Goal: Task Accomplishment & Management: Complete application form

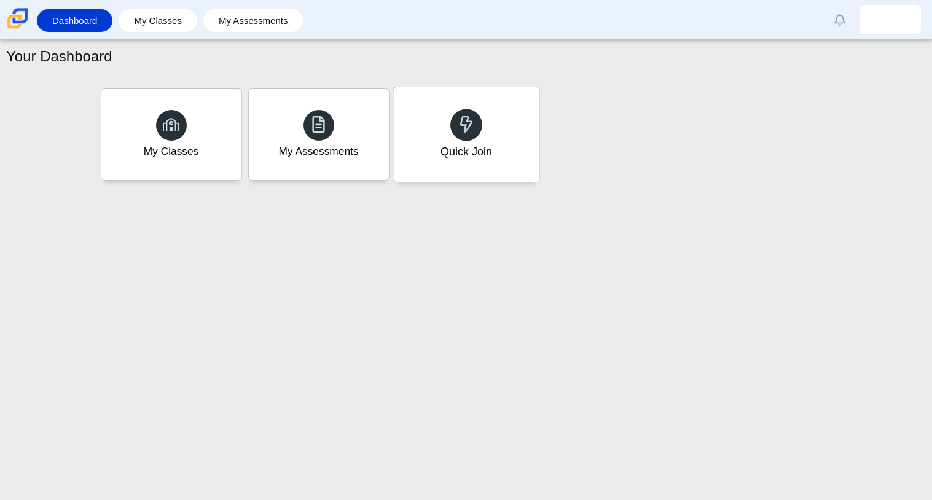
click at [500, 166] on div "Quick Join" at bounding box center [466, 134] width 146 height 95
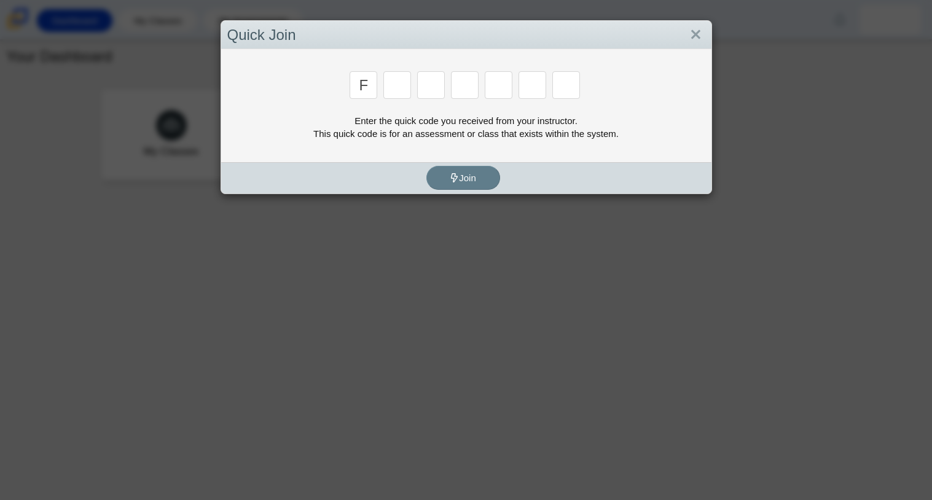
type input "F"
type input "7"
type input "m"
type input "c"
type input "h"
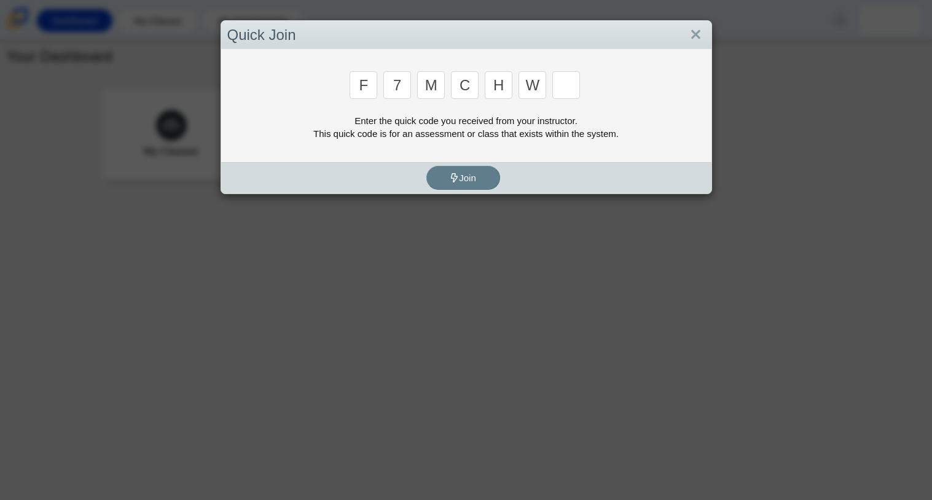
type input "w"
type input "k"
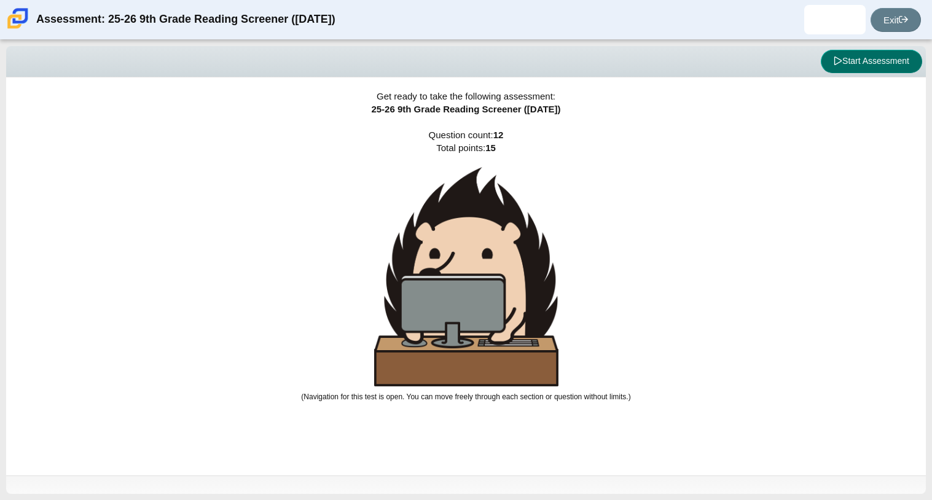
click at [828, 66] on button "Start Assessment" at bounding box center [871, 61] width 101 height 23
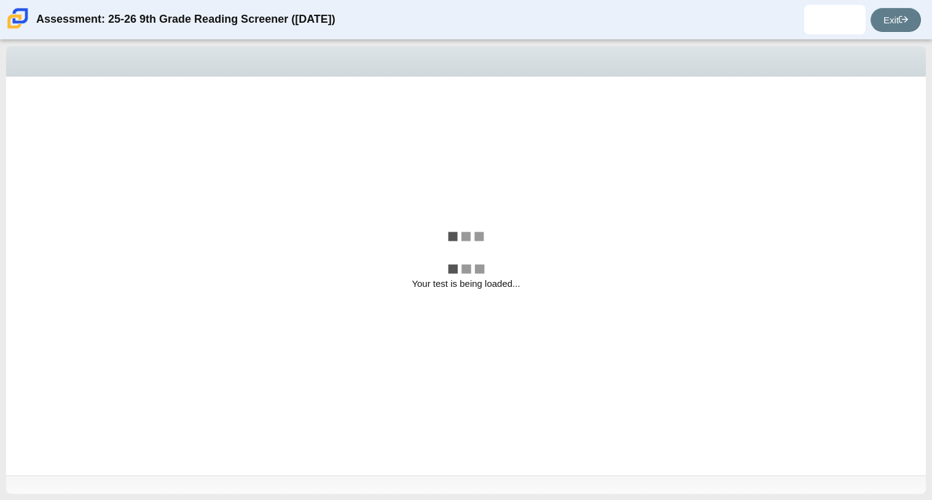
select select "ccc5b315-3c7c-471c-bf90-f22c8299c798"
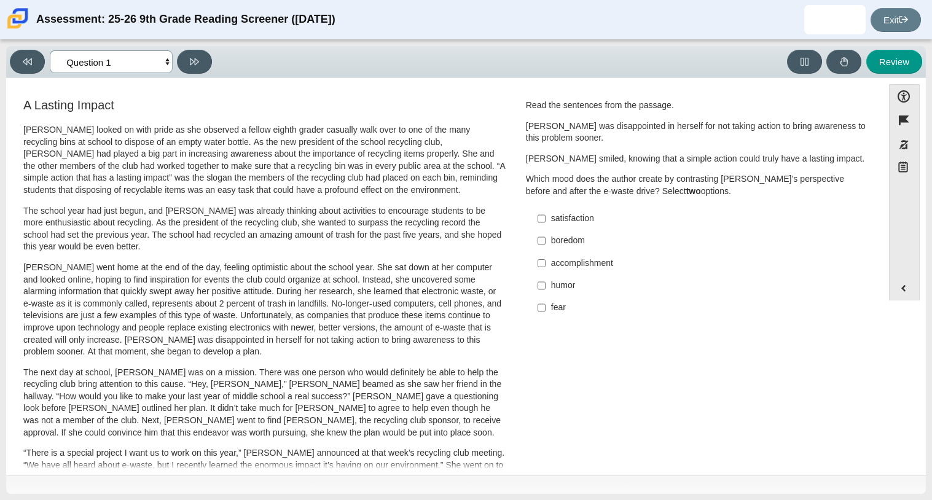
click at [167, 61] on select "Questions Question 1 Question 2 Question 3 Question 4 Question 5 Question 6 Que…" at bounding box center [111, 61] width 123 height 23
click at [297, 82] on div "Accessibility options Close Color scheme Font size Zoom Change the background a…" at bounding box center [466, 277] width 920 height 398
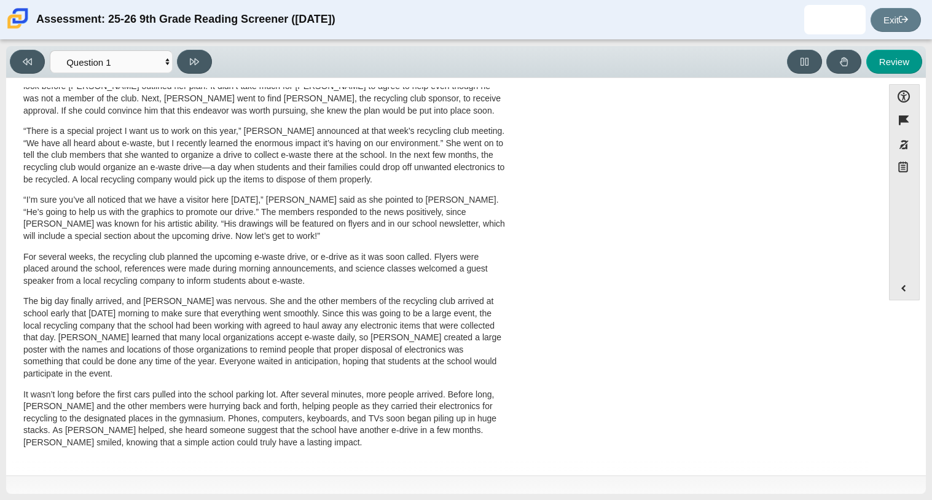
scroll to position [327, 0]
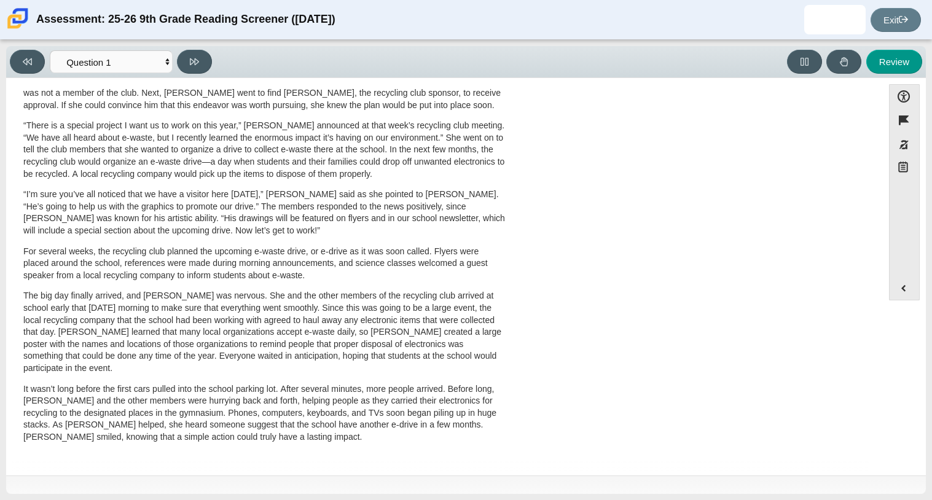
click at [868, 372] on div "A Lasting Impact Scarlett looked on with pride as she observed a fellow eighth …" at bounding box center [444, 115] width 864 height 692
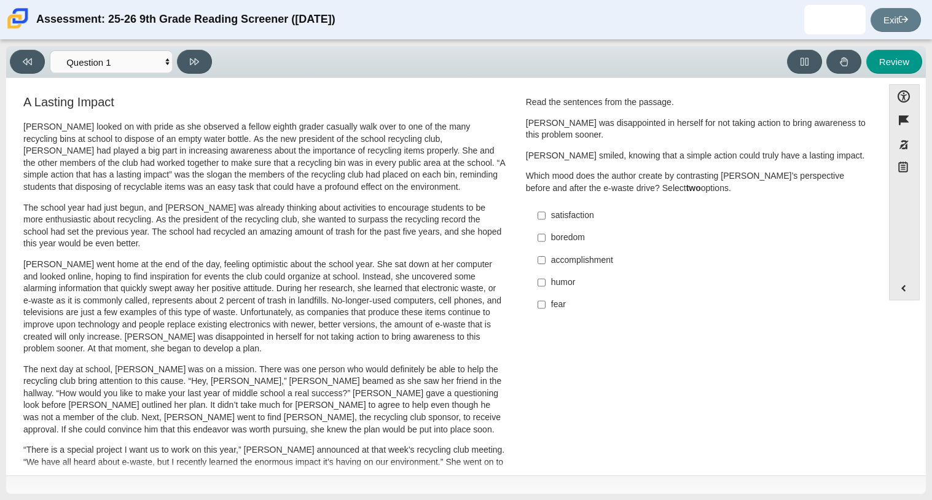
scroll to position [0, 0]
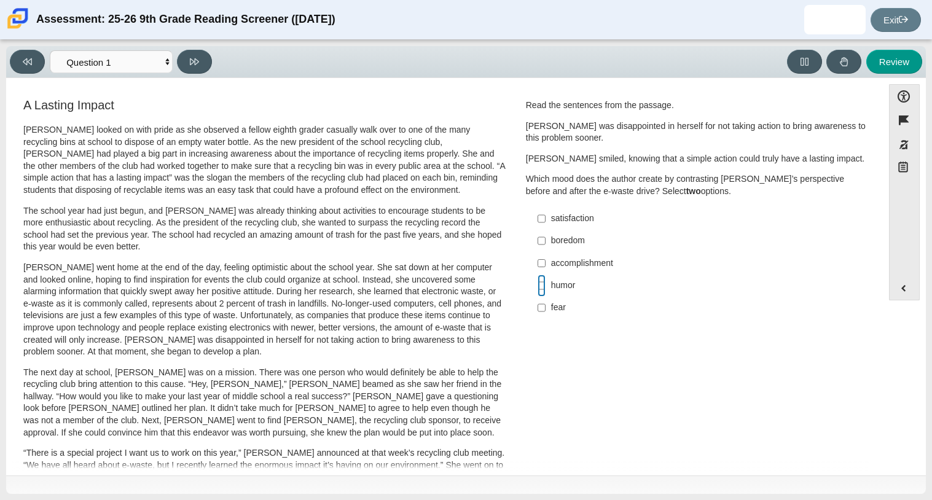
click at [538, 286] on input "humor humor" at bounding box center [542, 286] width 8 height 22
checkbox input "true"
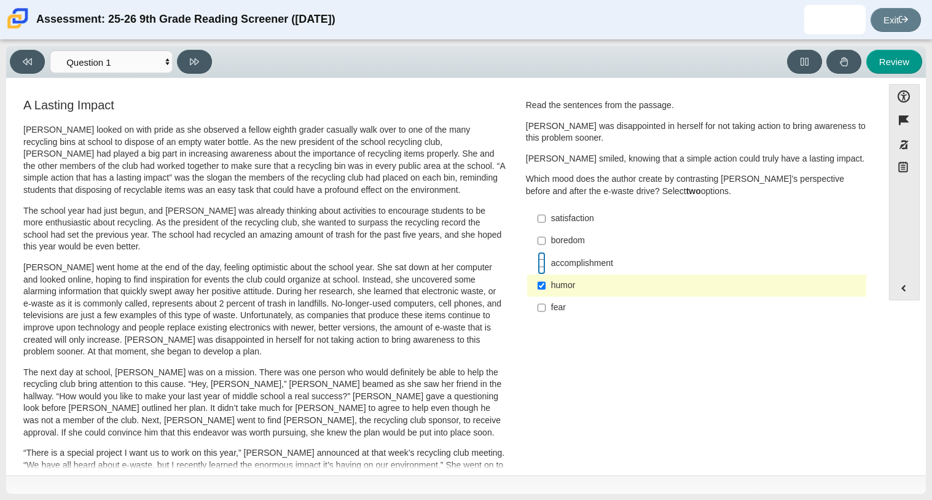
click at [538, 265] on input "accomplishment accomplishment" at bounding box center [542, 263] width 8 height 22
checkbox input "true"
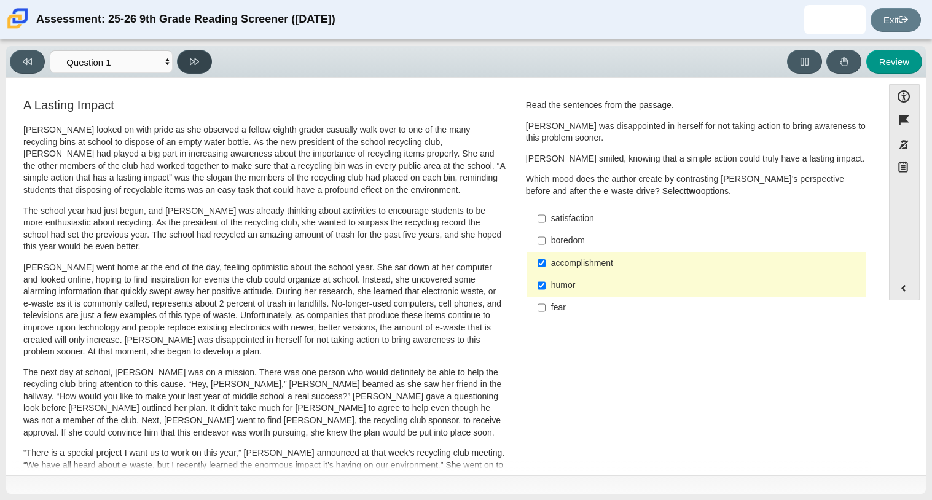
click at [192, 62] on icon at bounding box center [194, 61] width 9 height 7
select select "0ff64528-ffd7-428d-b192-babfaadd44e8"
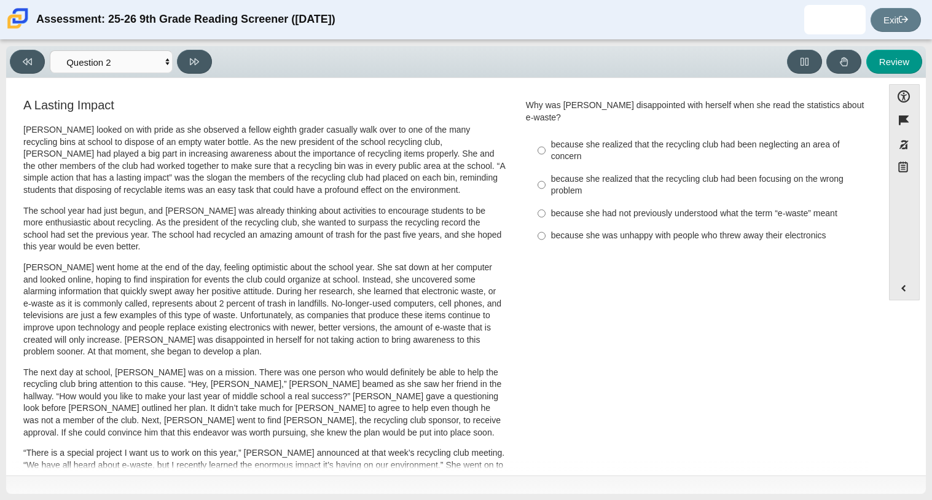
click at [600, 152] on label "because she realized that the recycling club had been neglecting an area of con…" at bounding box center [697, 150] width 337 height 34
click at [546, 152] on input "because she realized that the recycling club had been neglecting an area of con…" at bounding box center [542, 150] width 8 height 34
radio input "true"
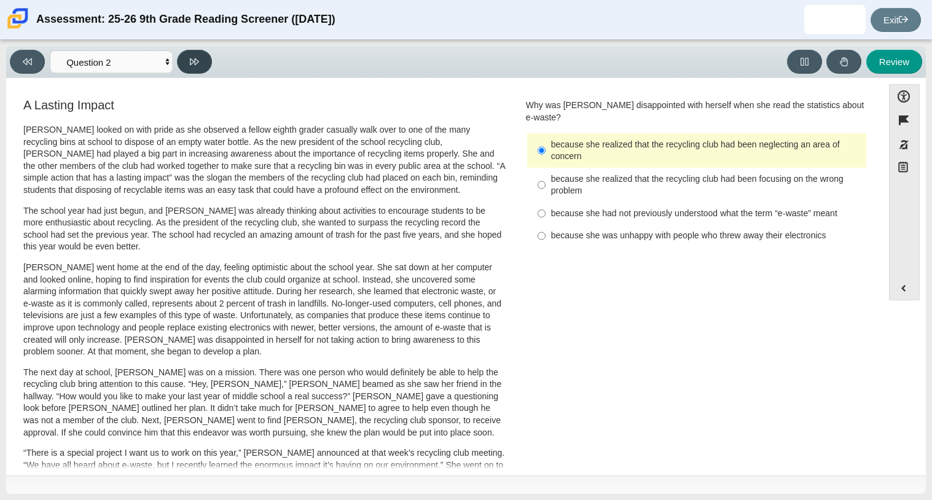
click at [178, 63] on button at bounding box center [194, 62] width 35 height 24
select select "7ce3d843-6974-4858-901c-1ff39630e843"
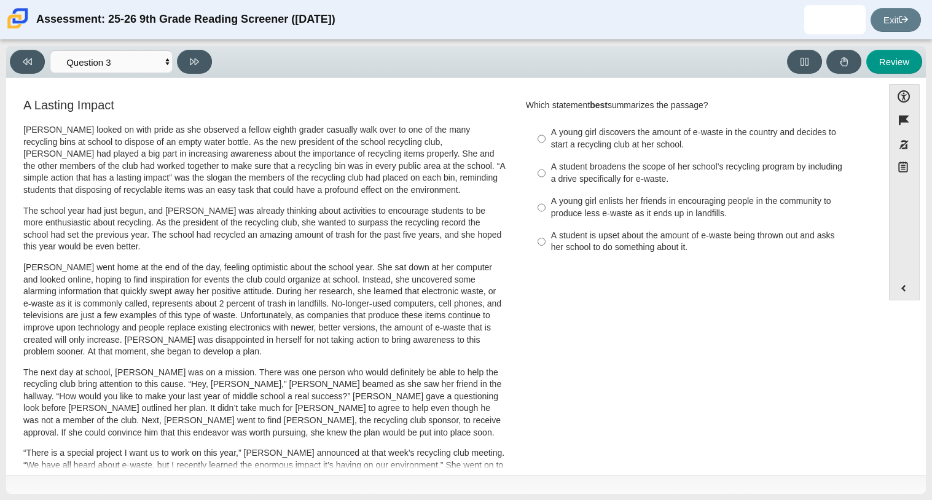
click at [441, 194] on p "Scarlett looked on with pride as she observed a fellow eighth grader casually w…" at bounding box center [264, 160] width 482 height 72
click at [538, 177] on input "A student broadens the scope of her school’s recycling program by including a d…" at bounding box center [542, 173] width 8 height 34
radio input "true"
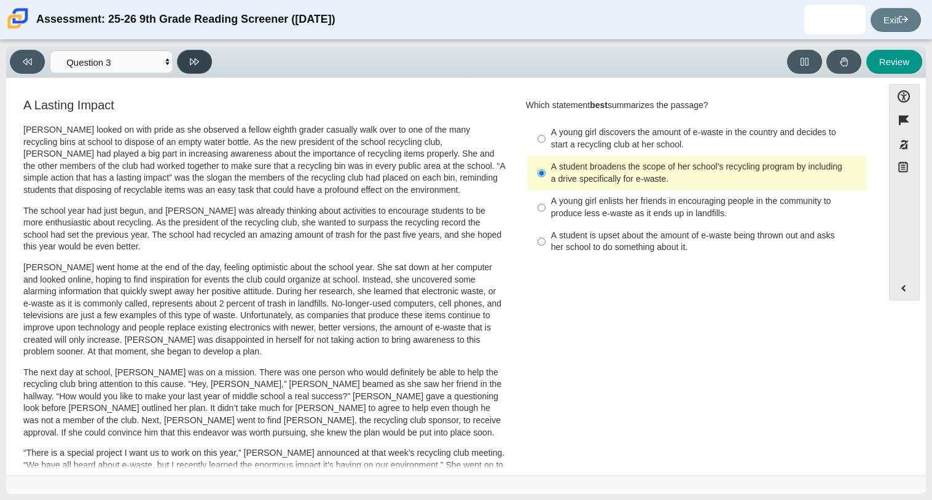
click at [202, 57] on button at bounding box center [194, 62] width 35 height 24
select select "ca9ea0f1-49c5-4bd1-83b0-472c18652b42"
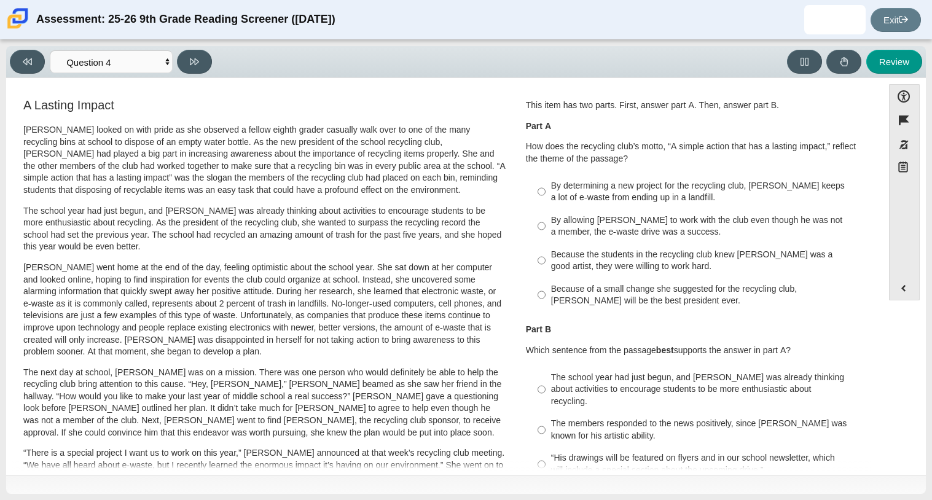
click at [343, 105] on h3 "A Lasting Impact" at bounding box center [264, 105] width 482 height 14
click at [555, 201] on div "By determining a new project for the recycling club, Scarlett keeps a lot of e-…" at bounding box center [706, 192] width 310 height 24
click at [546, 201] on input "By determining a new project for the recycling club, Scarlett keeps a lot of e-…" at bounding box center [542, 191] width 8 height 34
radio input "true"
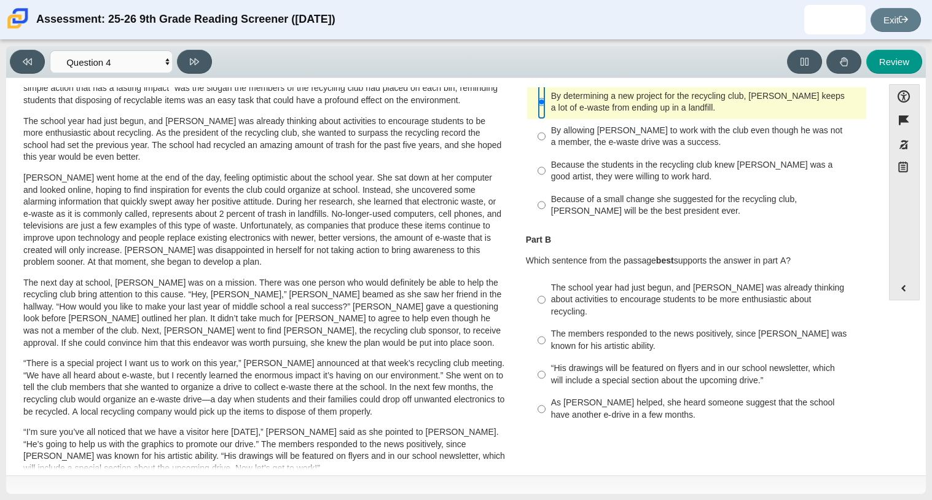
scroll to position [88, 0]
click at [678, 398] on div "As Scarlett helped, she heard someone suggest that the school have another e-dr…" at bounding box center [706, 410] width 310 height 24
click at [546, 398] on input "As Scarlett helped, she heard someone suggest that the school have another e-dr…" at bounding box center [542, 410] width 8 height 34
radio input "true"
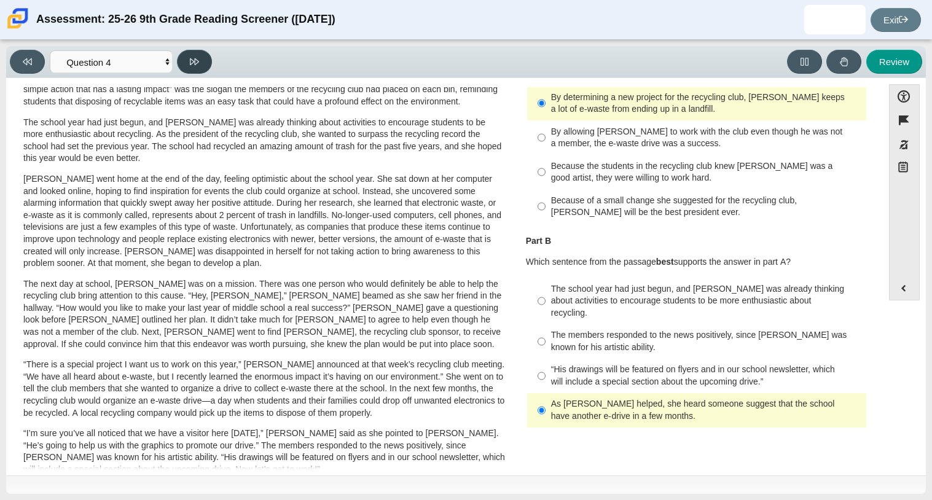
click at [194, 66] on icon at bounding box center [194, 61] width 9 height 9
select select "e41f1a79-e29f-4095-8030-a53364015bed"
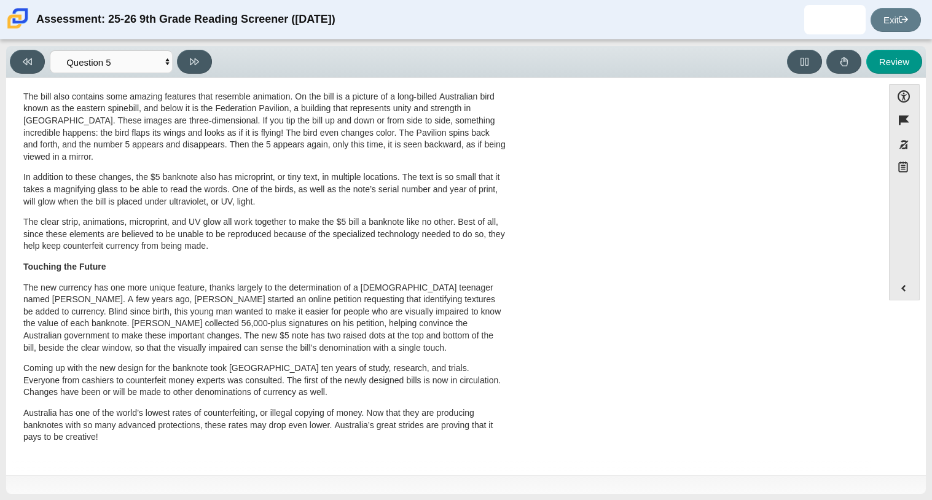
scroll to position [367, 0]
click at [869, 441] on div "A New Kind of Banknote A Cool Five Banknotes, or paper money, have been used in…" at bounding box center [444, 108] width 864 height 708
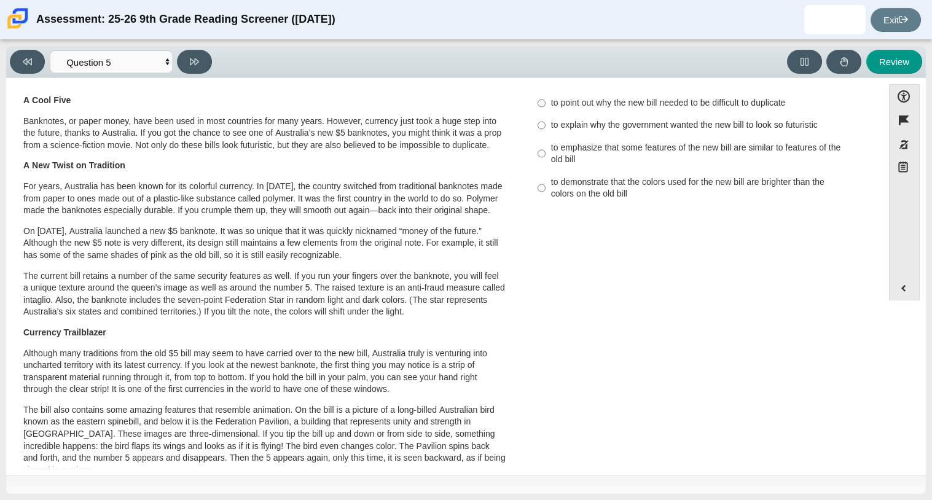
scroll to position [0, 0]
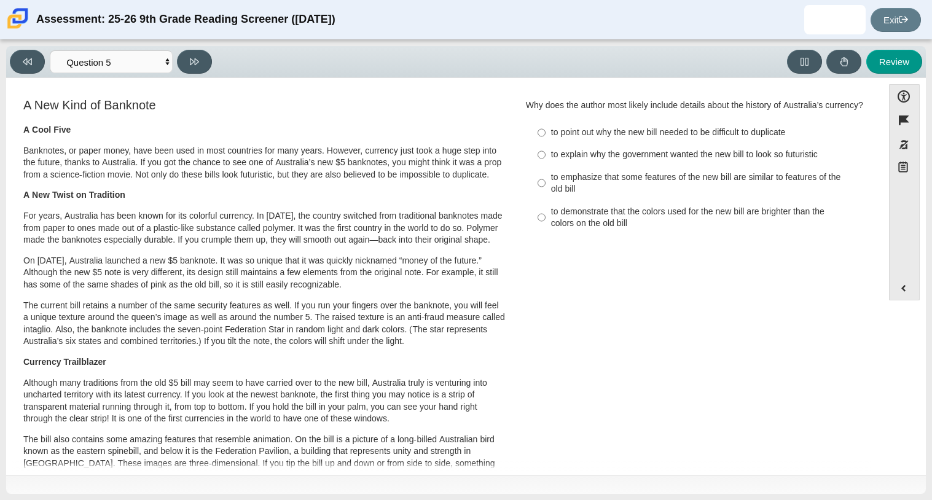
click at [680, 139] on div "to point out why the new bill needed to be difficult to duplicate" at bounding box center [706, 133] width 310 height 12
click at [546, 143] on input "to point out why the new bill needed to be difficult to duplicate to point out …" at bounding box center [542, 133] width 8 height 22
radio input "true"
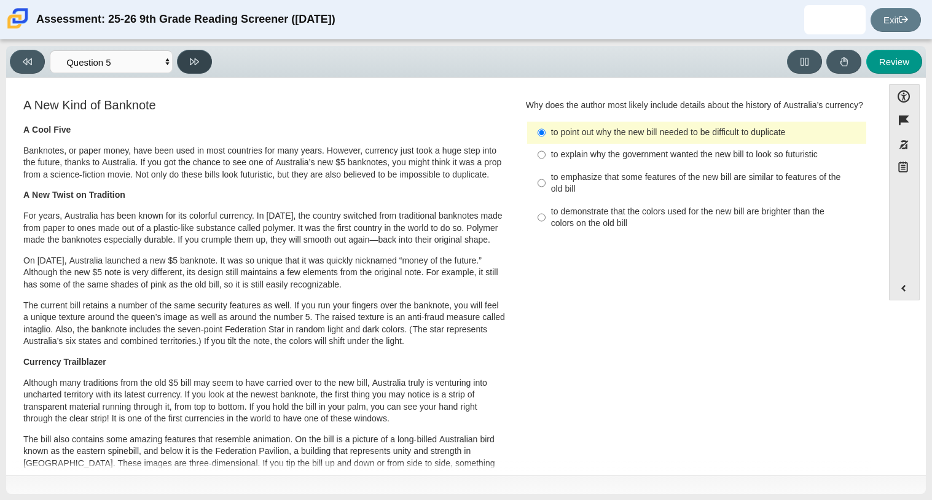
click at [202, 60] on button at bounding box center [194, 62] width 35 height 24
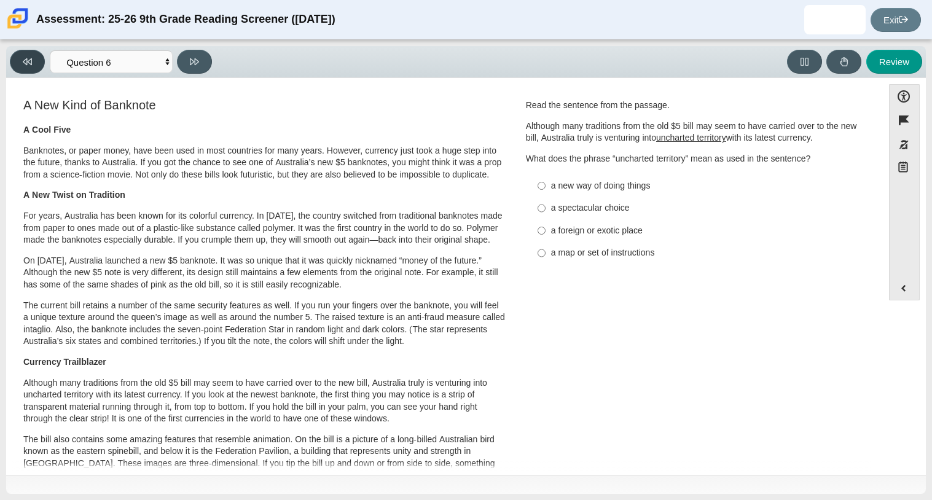
click at [23, 60] on icon at bounding box center [27, 61] width 9 height 7
select select "e41f1a79-e29f-4095-8030-a53364015bed"
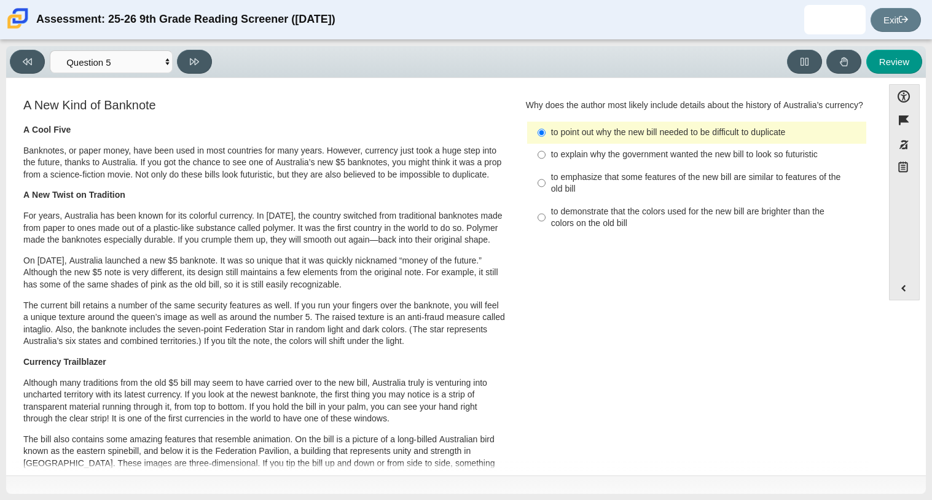
click at [573, 195] on div "to emphasize that some features of the new bill are similar to features of the …" at bounding box center [706, 183] width 310 height 24
click at [546, 196] on input "to emphasize that some features of the new bill are similar to features of the …" at bounding box center [542, 183] width 8 height 34
radio input "true"
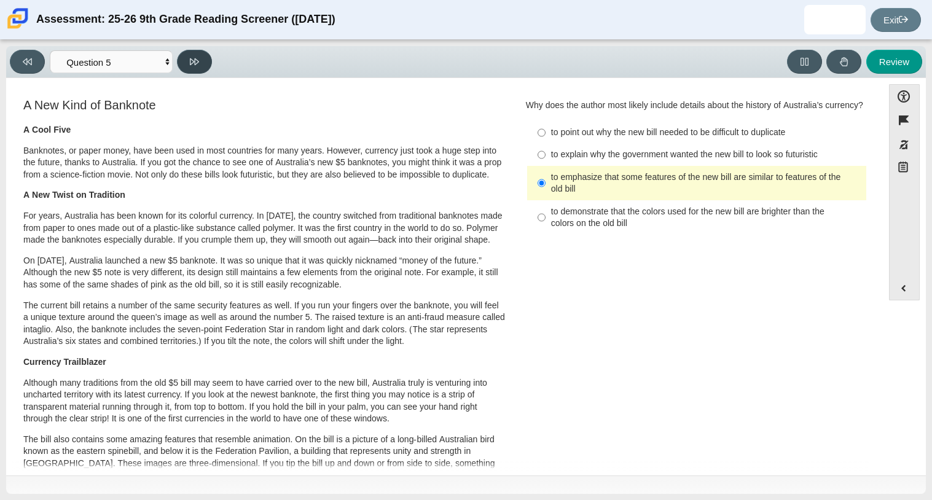
click at [192, 63] on icon at bounding box center [194, 61] width 9 height 7
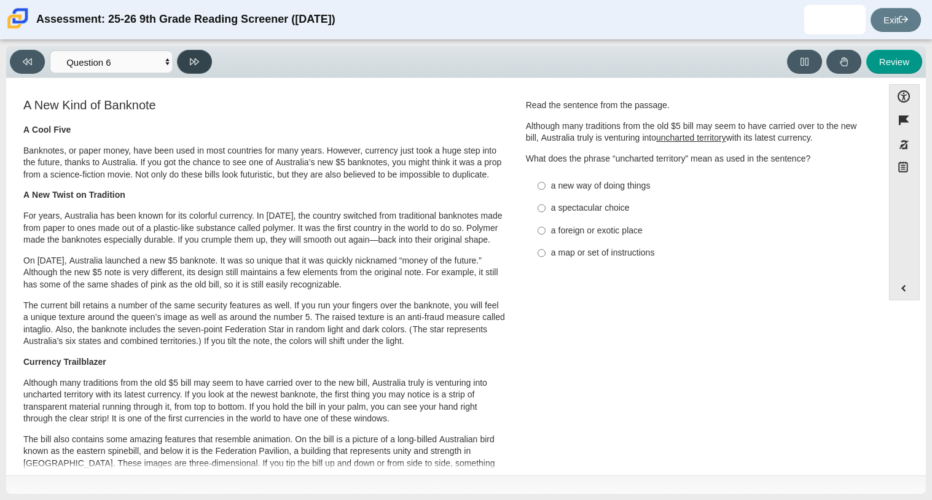
click at [192, 63] on icon at bounding box center [194, 61] width 9 height 7
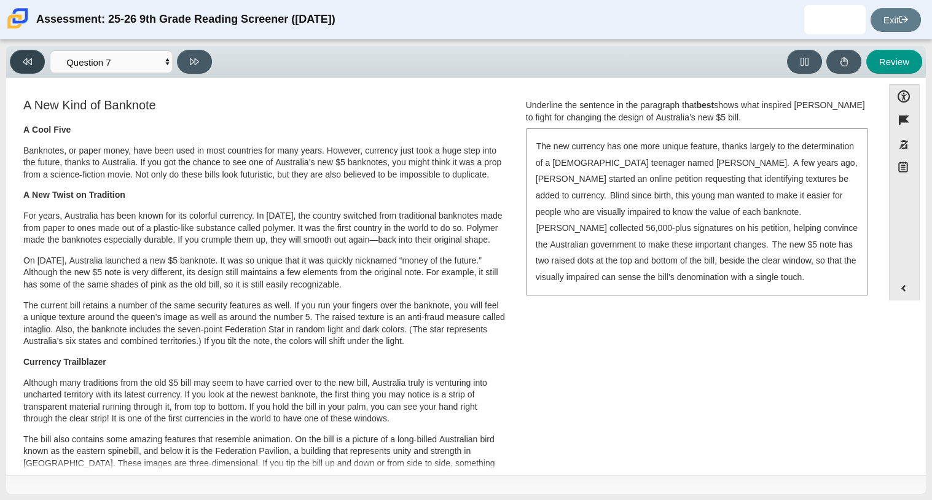
click at [28, 65] on icon at bounding box center [27, 61] width 9 height 9
select select "69146e31-7b3d-4a3e-9ce6-f30c24342ae0"
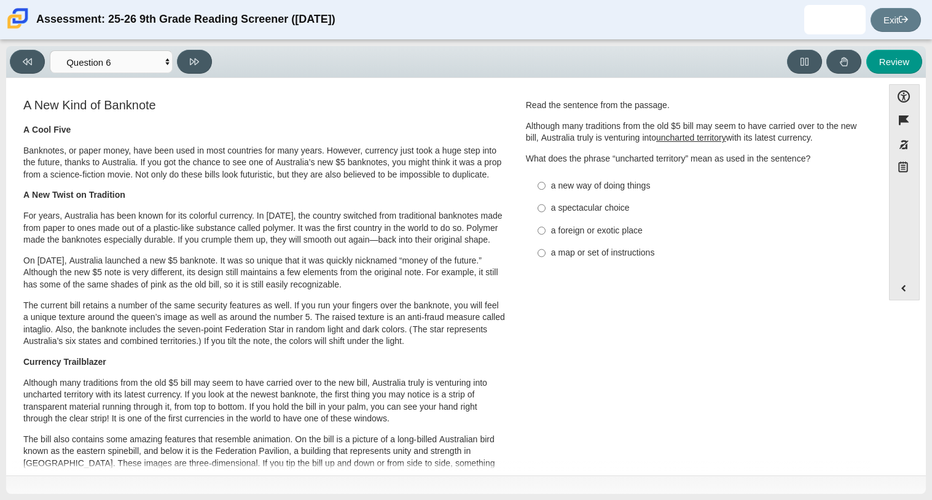
click at [596, 190] on div "a new way of doing things" at bounding box center [706, 186] width 310 height 12
click at [546, 190] on input "a new way of doing things a new way of doing things" at bounding box center [542, 185] width 8 height 22
radio input "true"
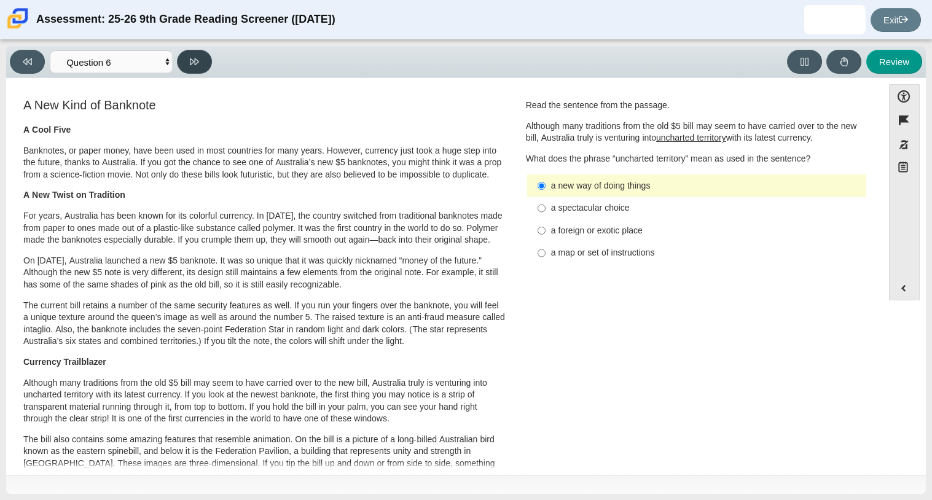
click at [205, 58] on button at bounding box center [194, 62] width 35 height 24
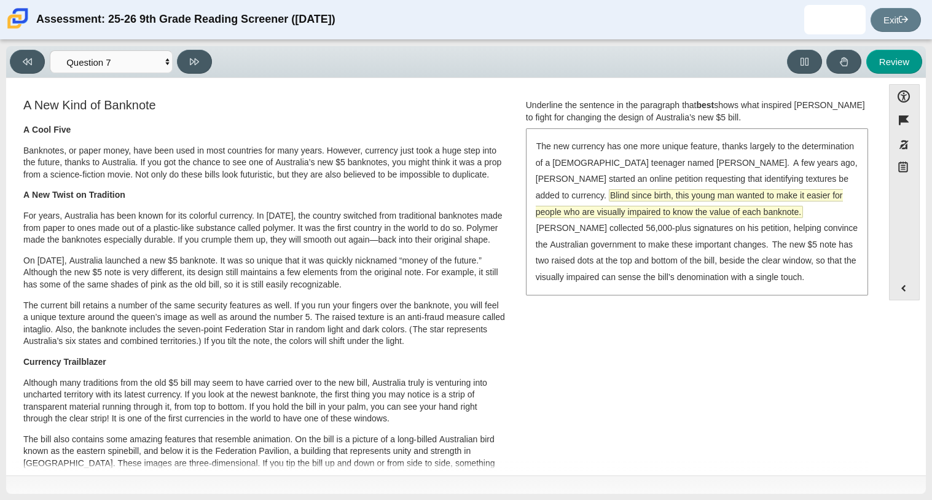
click at [623, 190] on span "Blind since birth, this young man wanted to make it easier for people who are v…" at bounding box center [689, 204] width 307 height 28
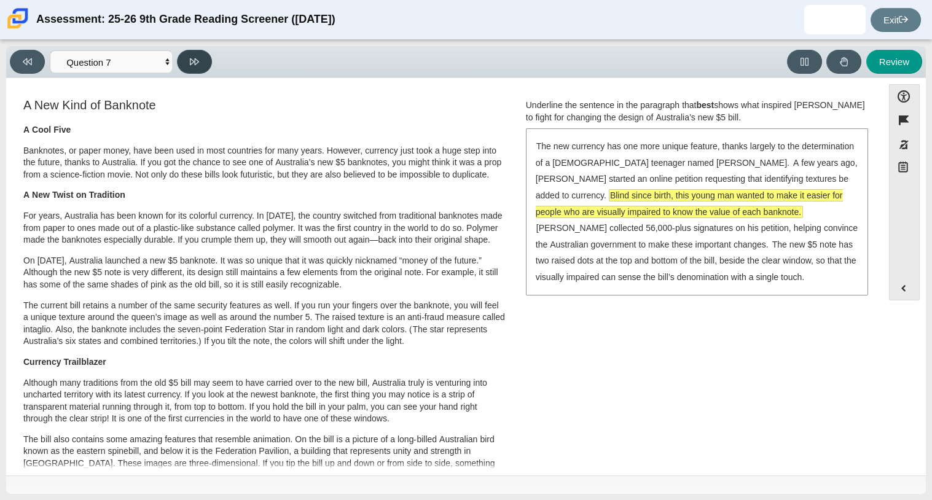
click at [202, 62] on button at bounding box center [194, 62] width 35 height 24
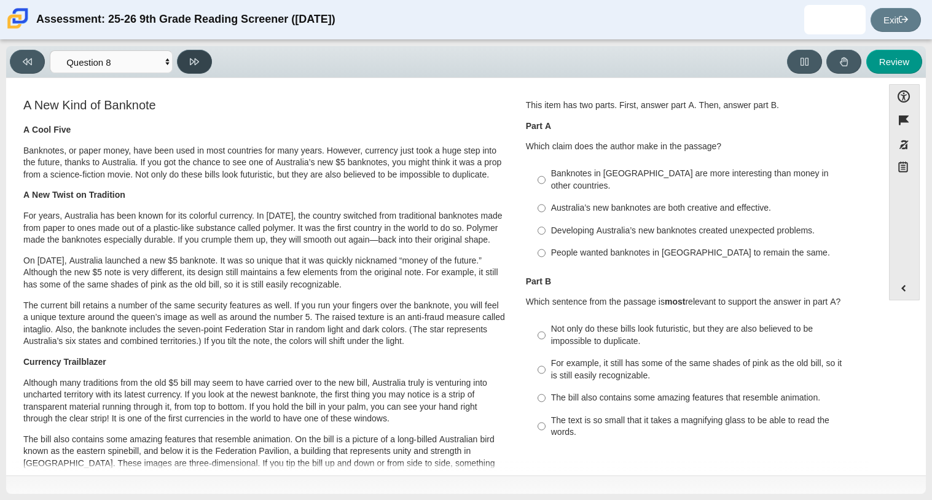
click at [202, 62] on button at bounding box center [194, 62] width 35 height 24
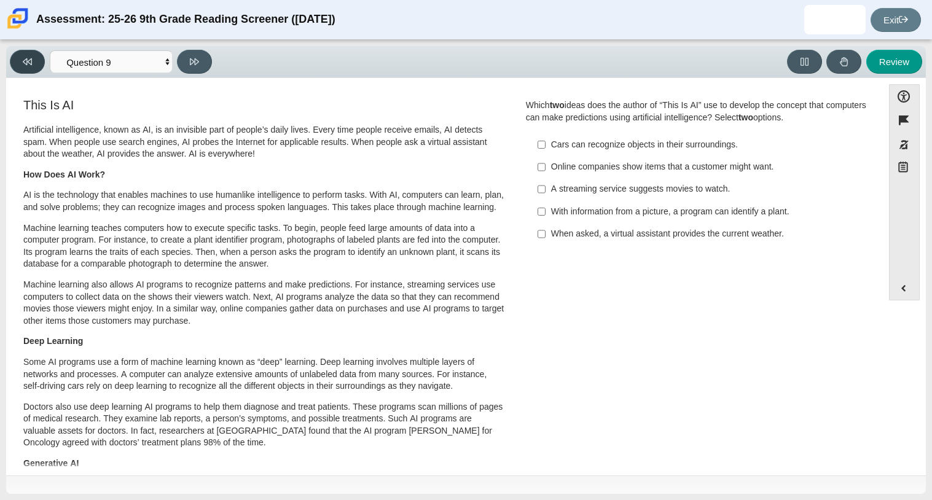
click at [23, 62] on icon at bounding box center [27, 61] width 9 height 9
select select "ea8338c2-a6a3-418e-a305-2b963b54a290"
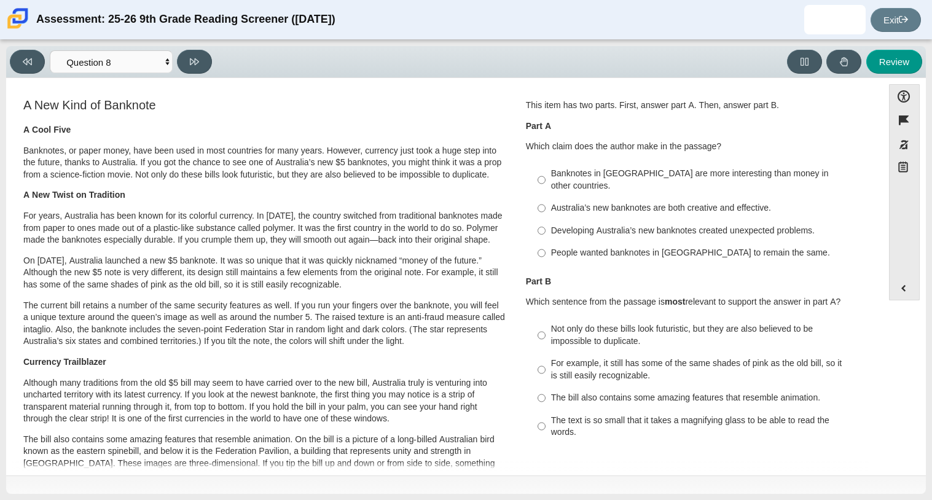
click at [608, 202] on div "Australia’s new banknotes are both creative and effective." at bounding box center [706, 208] width 310 height 12
click at [546, 197] on input "Australia’s new banknotes are both creative and effective. Australia’s new bank…" at bounding box center [542, 208] width 8 height 22
radio input "true"
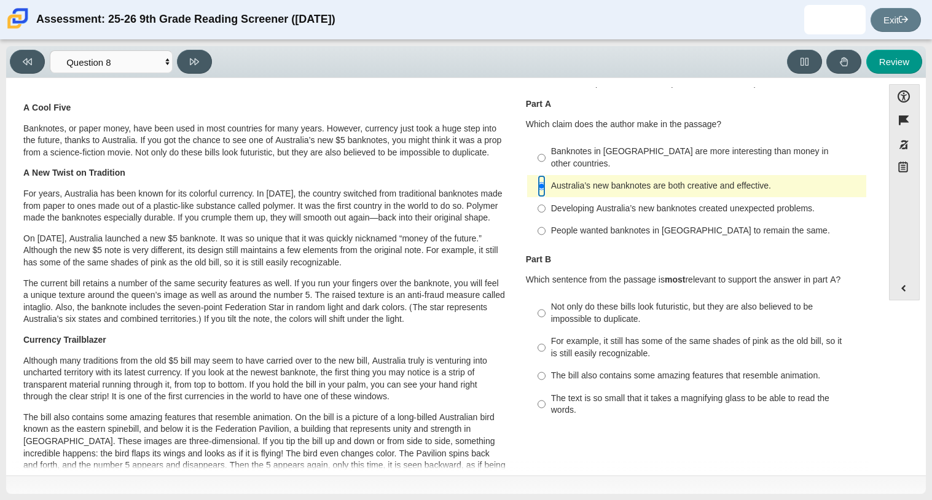
scroll to position [23, 0]
click at [774, 369] on div "The bill also contains some amazing features that resemble animation." at bounding box center [706, 375] width 310 height 12
click at [546, 364] on input "The bill also contains some amazing features that resemble animation. The bill …" at bounding box center [542, 375] width 8 height 22
radio input "true"
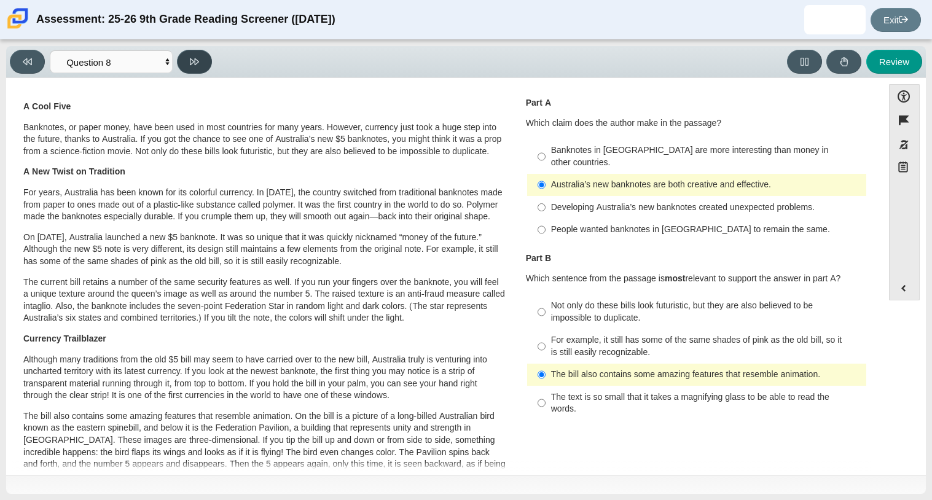
click at [189, 66] on button at bounding box center [194, 62] width 35 height 24
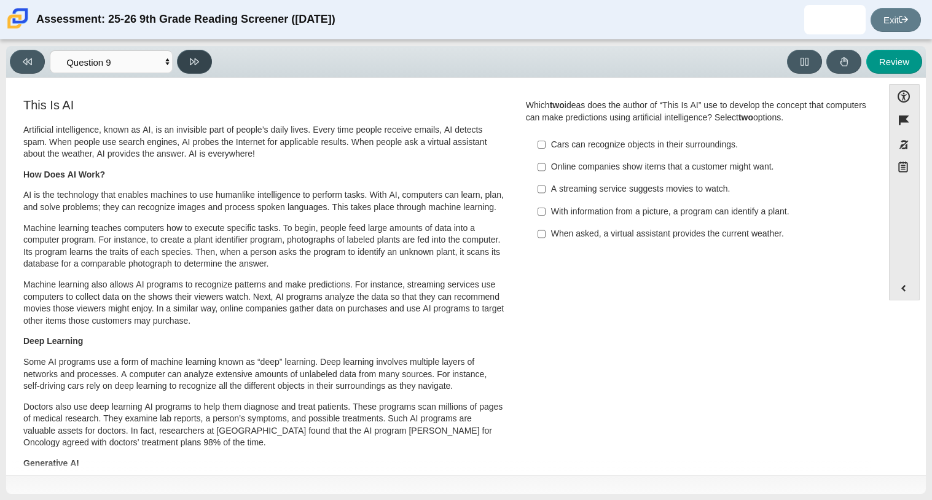
click at [189, 66] on button at bounding box center [194, 62] width 35 height 24
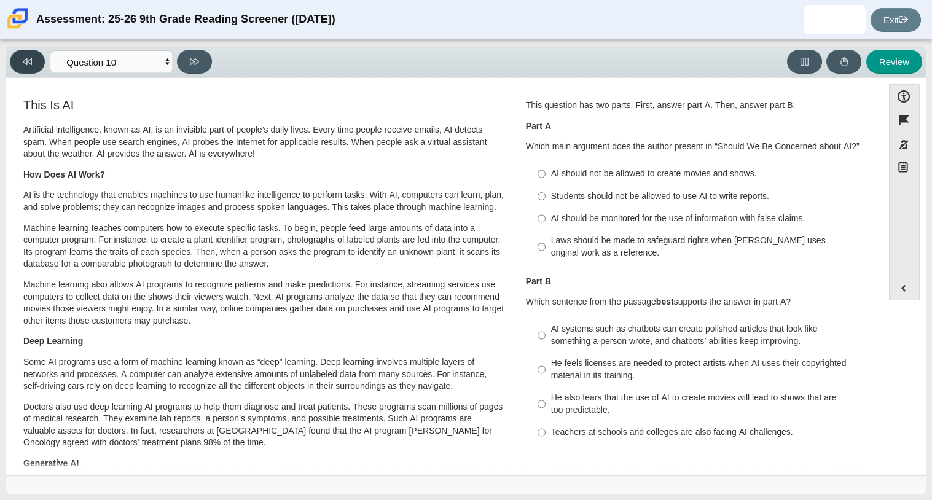
click at [23, 58] on icon at bounding box center [27, 61] width 9 height 9
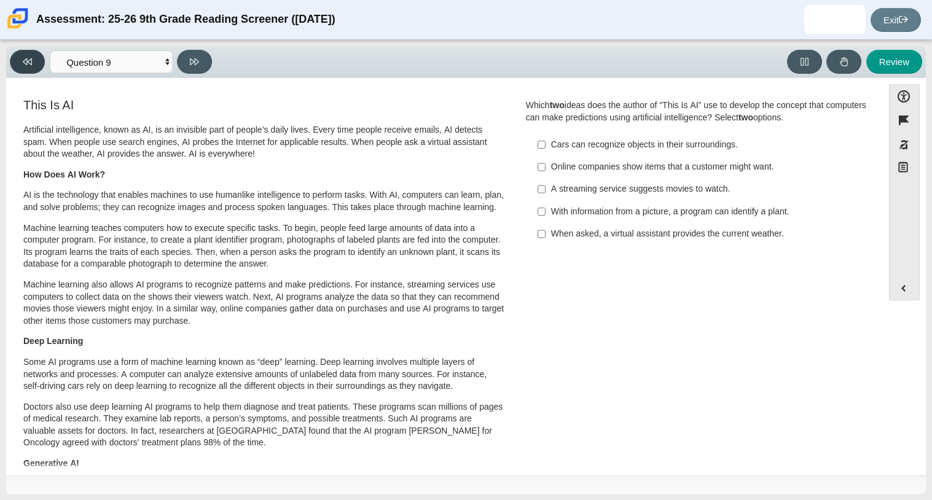
click at [23, 58] on icon at bounding box center [27, 61] width 9 height 9
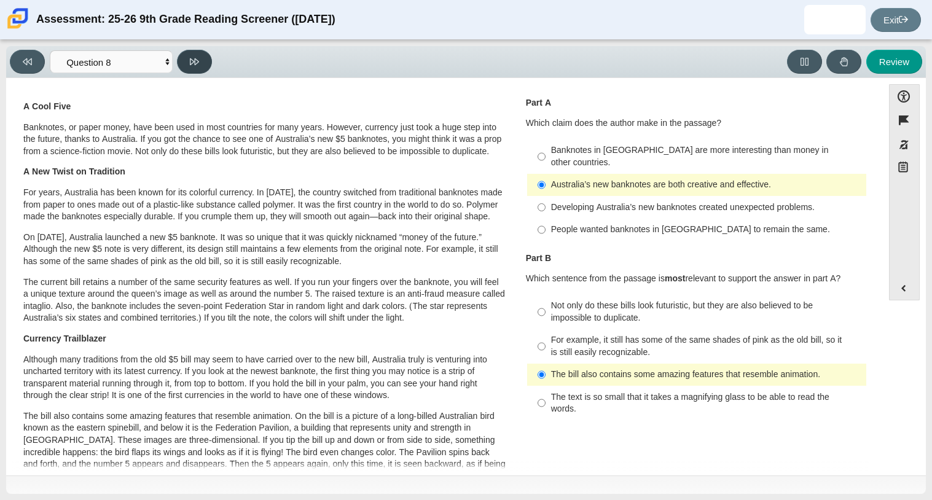
click at [189, 62] on button at bounding box center [194, 62] width 35 height 24
select select "89f058d6-b15c-4ef5-a4b3-fdaffb8868b6"
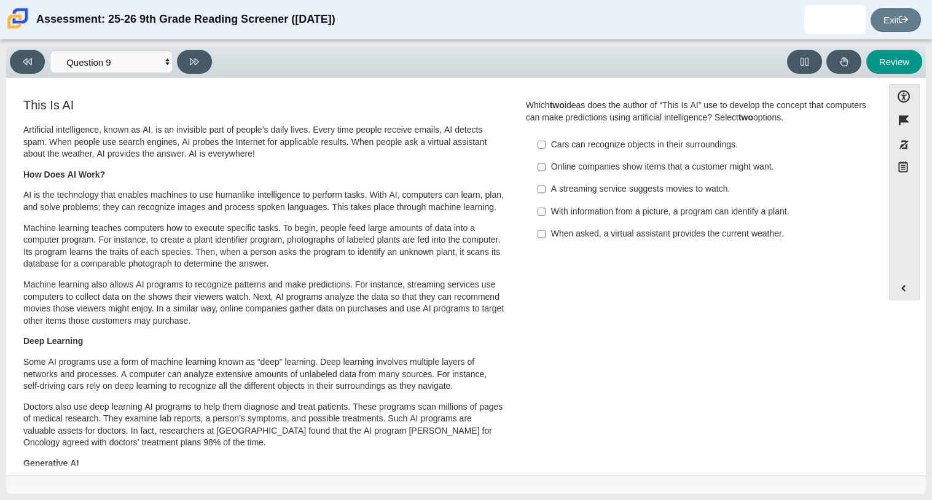
click at [307, 213] on p "AI is the technology that enables machines to use humanlike intelligence to per…" at bounding box center [264, 201] width 482 height 24
click at [585, 214] on div "With information from a picture, a program can identify a plant." at bounding box center [706, 212] width 310 height 12
click at [546, 214] on input "With information from a picture, a program can identify a plant. With informati…" at bounding box center [542, 211] width 8 height 22
checkbox input "true"
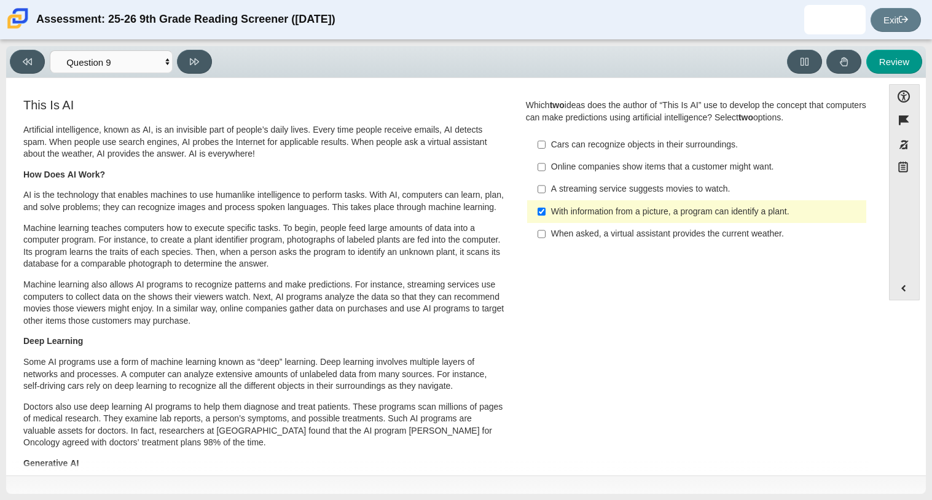
click at [606, 167] on div "Online companies show items that a customer might want." at bounding box center [706, 167] width 310 height 12
click at [546, 167] on input "Online companies show items that a customer might want. Online companies show i…" at bounding box center [542, 167] width 8 height 22
checkbox input "true"
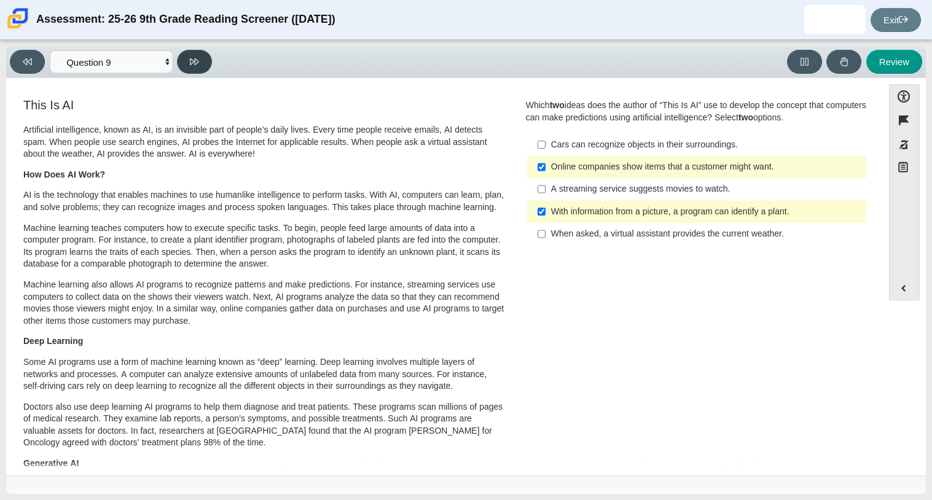
click at [204, 53] on button at bounding box center [194, 62] width 35 height 24
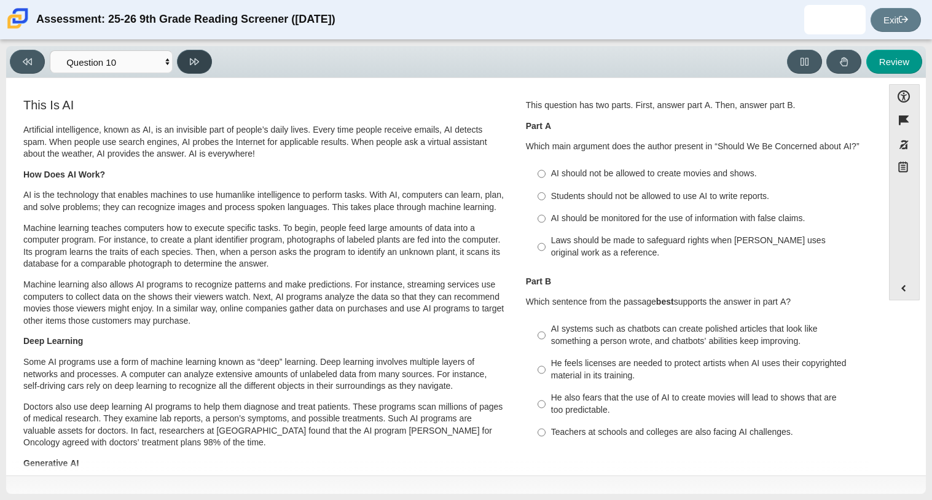
click at [204, 53] on button at bounding box center [194, 62] width 35 height 24
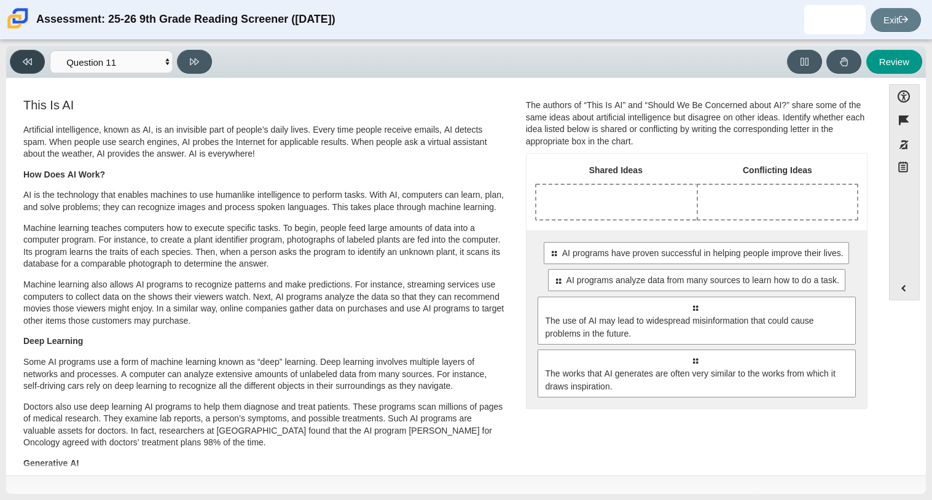
click at [29, 53] on button at bounding box center [27, 62] width 35 height 24
select select "cdf3c14e-a918-44d1-9b63-3db0fa81641e"
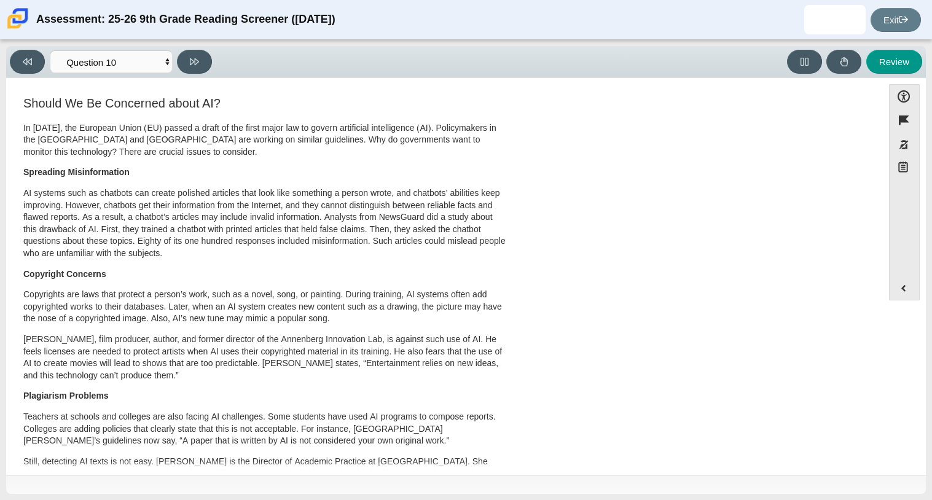
scroll to position [468, 0]
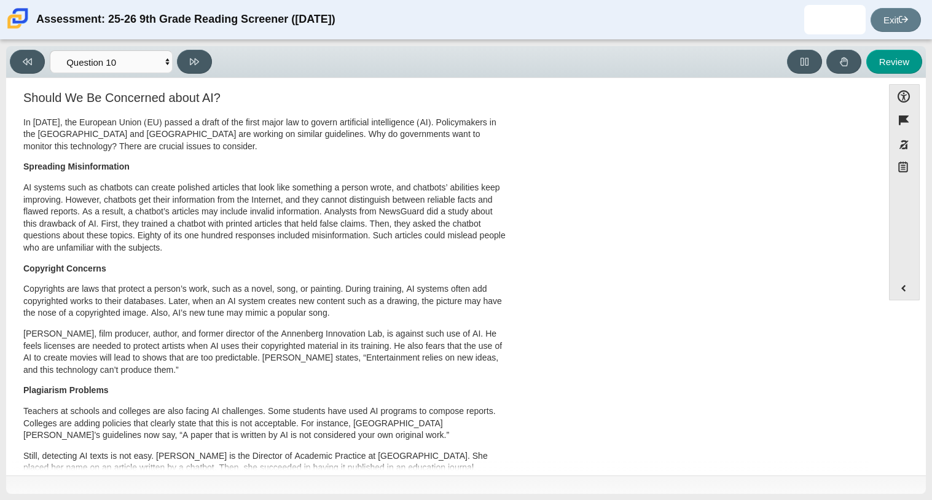
drag, startPoint x: 877, startPoint y: 403, endPoint x: 876, endPoint y: 432, distance: 28.9
click at [876, 432] on div "Accessibility options Close Color scheme Font size Zoom Change the background a…" at bounding box center [465, 275] width 907 height 383
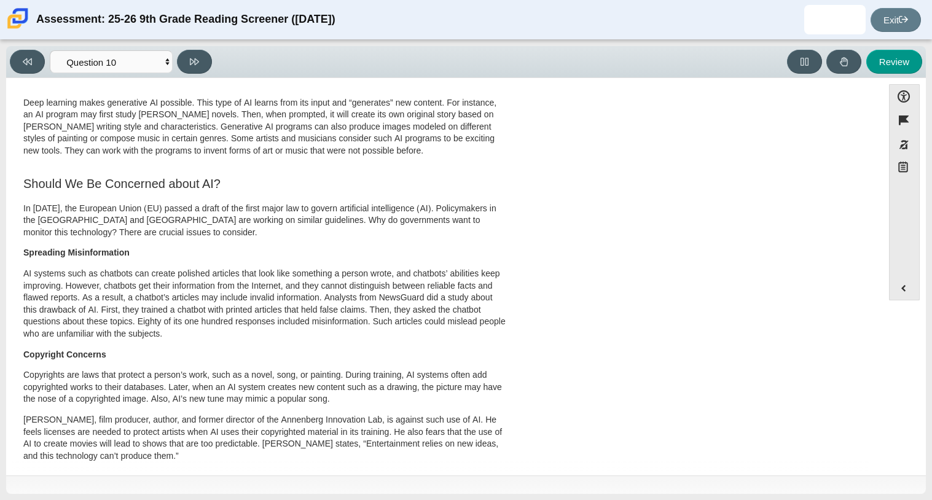
scroll to position [579, 0]
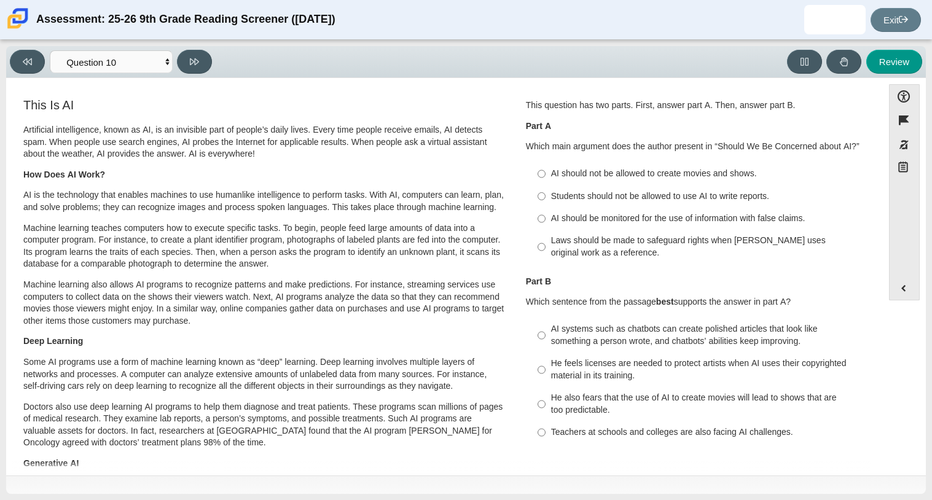
scroll to position [15, 0]
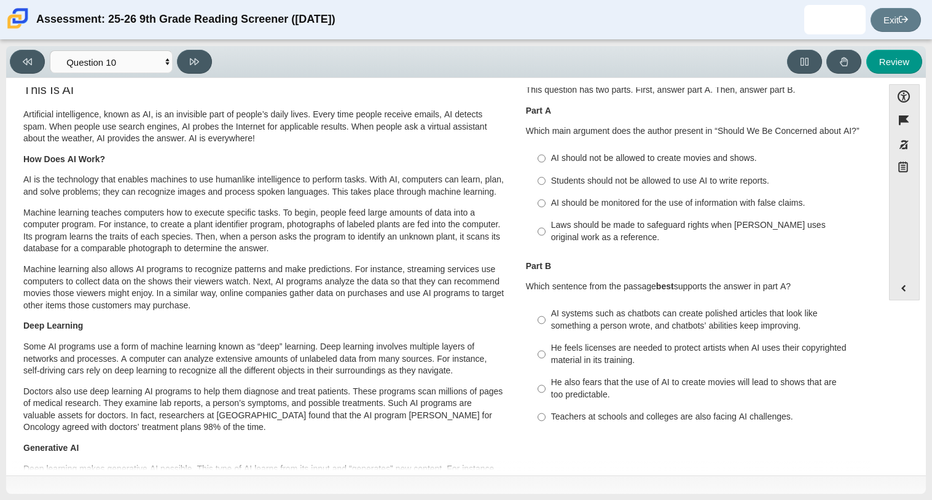
click at [734, 224] on div "Laws should be made to safeguard rights when AI uses original work as a referen…" at bounding box center [706, 231] width 310 height 24
click at [546, 224] on input "Laws should be made to safeguard rights when AI uses original work as a referen…" at bounding box center [542, 231] width 8 height 34
radio input "true"
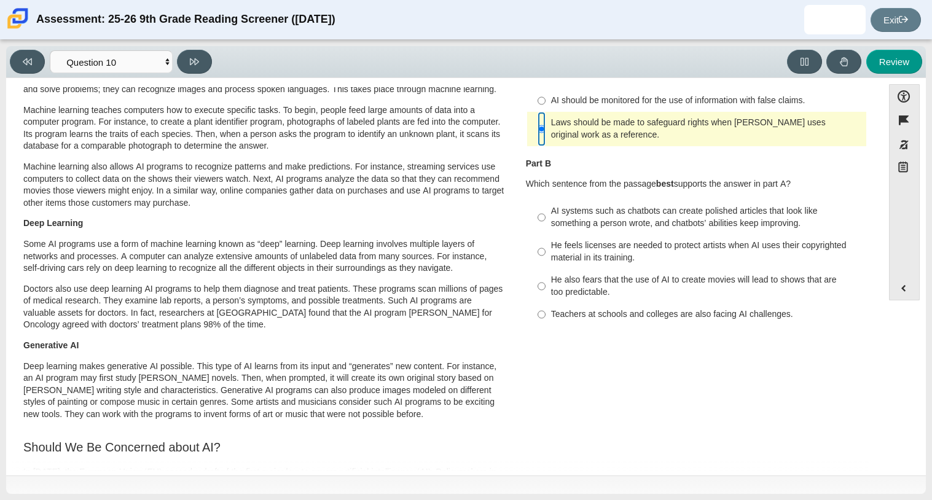
scroll to position [114, 0]
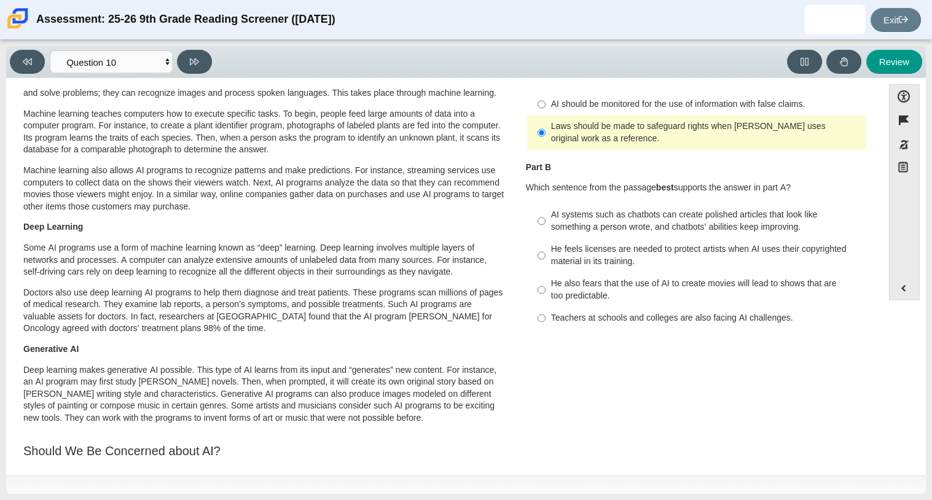
click at [731, 233] on div "AI systems such as chatbots can create polished articles that look like somethi…" at bounding box center [706, 221] width 310 height 24
click at [546, 233] on input "AI systems such as chatbots can create polished articles that look like somethi…" at bounding box center [542, 221] width 8 height 34
radio input "true"
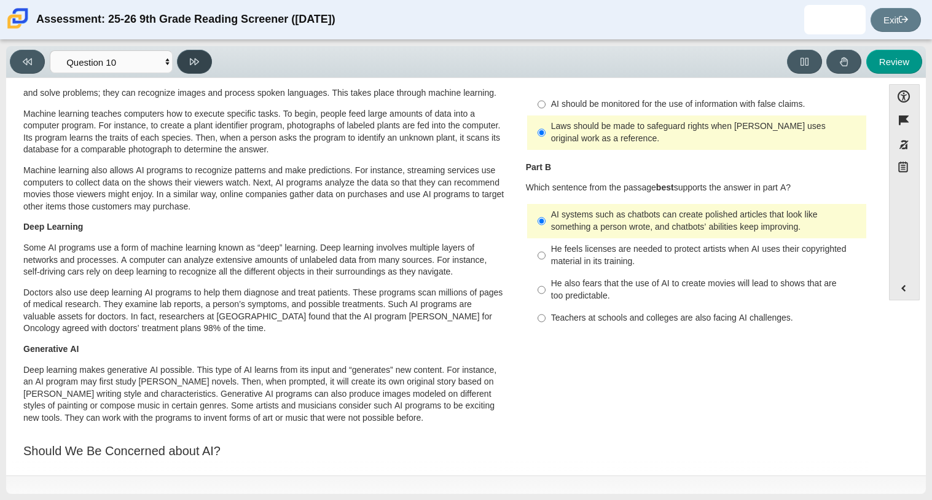
click at [187, 66] on button at bounding box center [194, 62] width 35 height 24
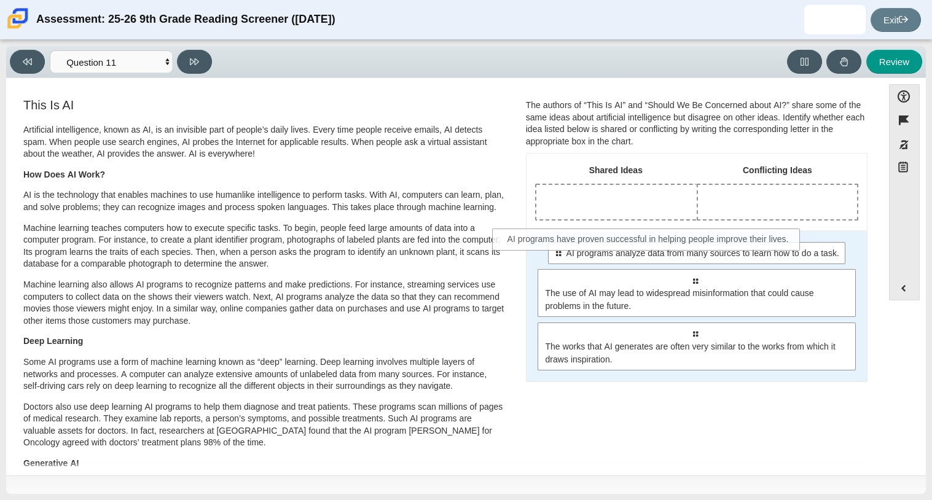
drag, startPoint x: 673, startPoint y: 253, endPoint x: 627, endPoint y: 238, distance: 47.6
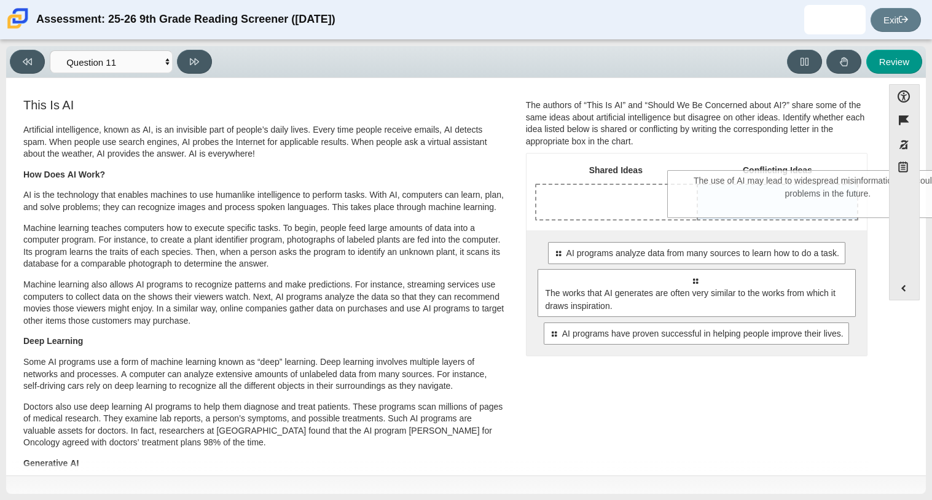
drag, startPoint x: 675, startPoint y: 307, endPoint x: 808, endPoint y: 207, distance: 166.4
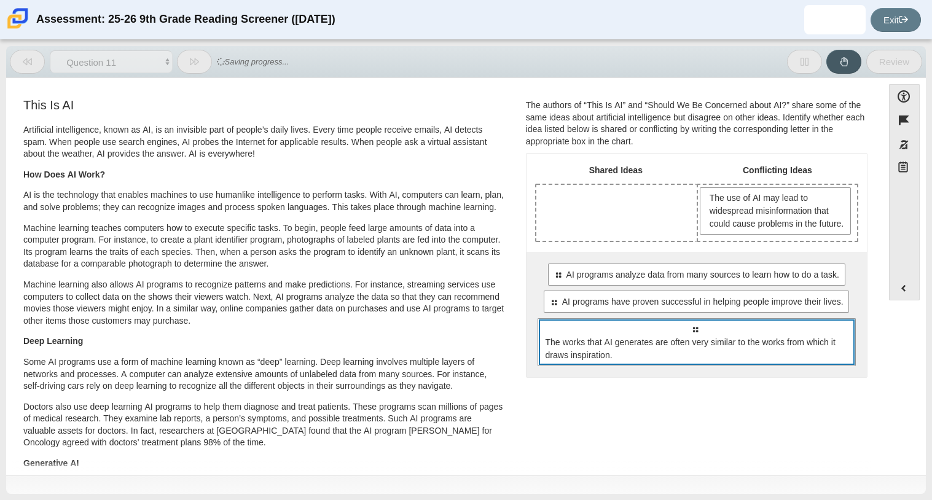
click at [754, 335] on div "Select to move response to a response input area. The works that AI generates a…" at bounding box center [697, 342] width 318 height 48
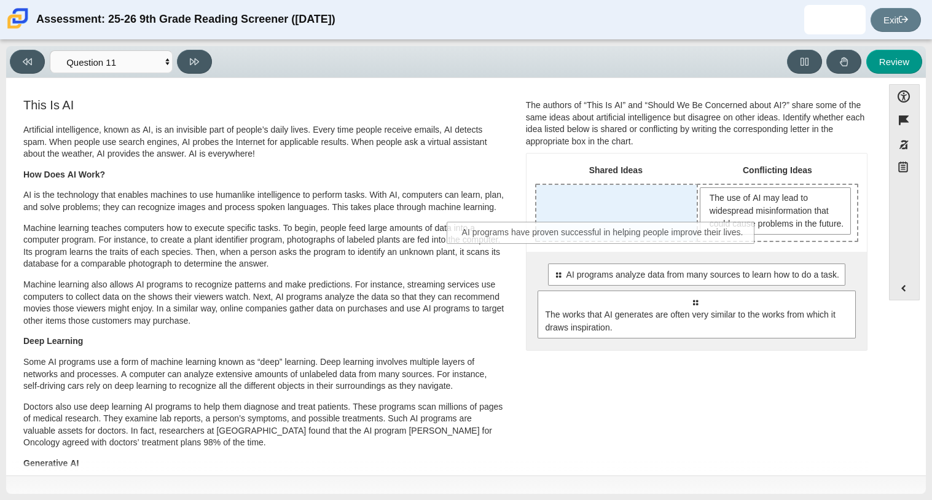
drag, startPoint x: 766, startPoint y: 316, endPoint x: 675, endPoint y: 235, distance: 121.8
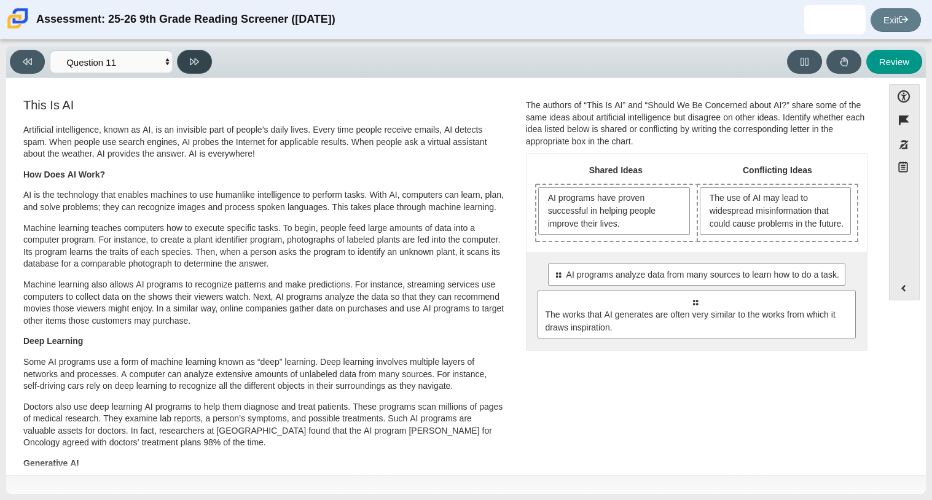
click at [203, 64] on button at bounding box center [194, 62] width 35 height 24
select select "c3effed4-44ce-4a19-bd96-1787f34e9b4c"
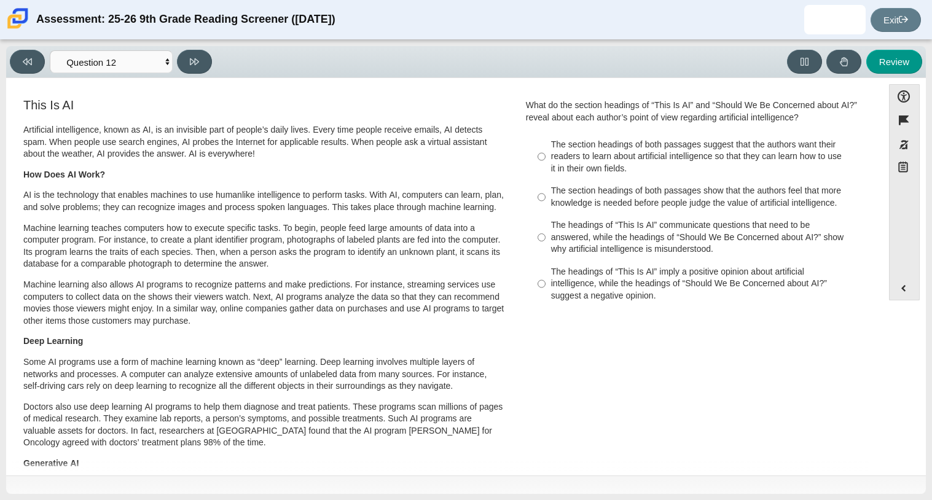
click at [698, 280] on div "The headings of “This Is AI” imply a positive opinion about artificial intellig…" at bounding box center [706, 284] width 310 height 36
click at [546, 280] on input "The headings of “This Is AI” imply a positive opinion about artificial intellig…" at bounding box center [542, 284] width 8 height 47
radio input "true"
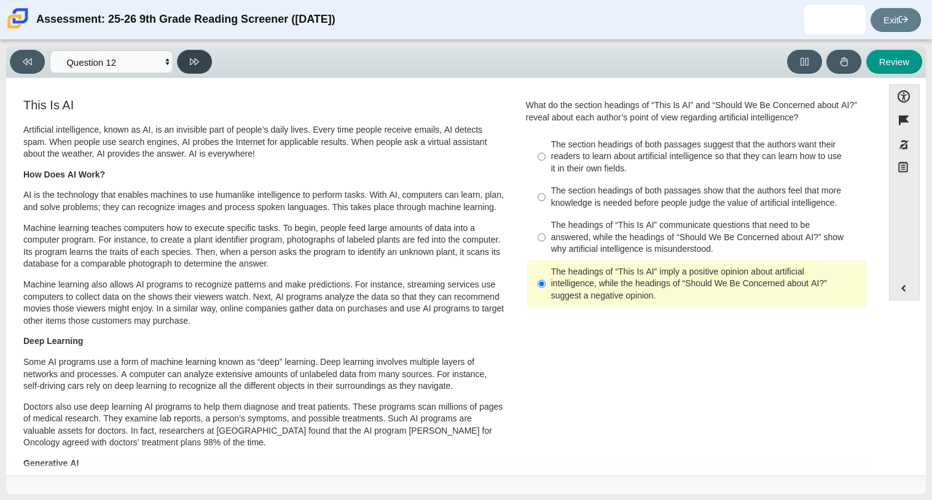
click at [194, 59] on icon at bounding box center [194, 61] width 9 height 9
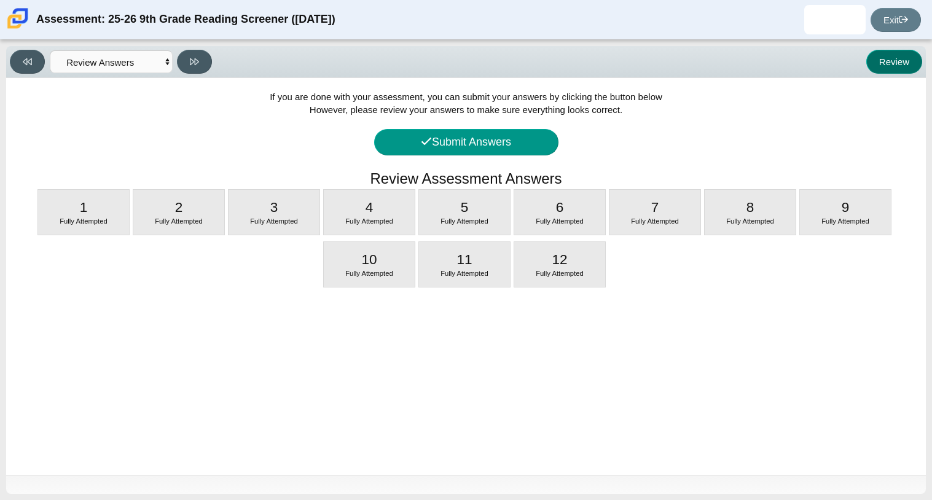
click at [890, 54] on button "Review" at bounding box center [894, 62] width 56 height 24
click at [892, 63] on button "Review" at bounding box center [894, 62] width 56 height 24
click at [891, 63] on button "Review" at bounding box center [894, 62] width 56 height 24
drag, startPoint x: 904, startPoint y: 57, endPoint x: 764, endPoint y: 85, distance: 142.8
click at [764, 85] on div "Viewing Question 13 of 12 in Pacing Mode Questions Question 1 Question 2 Questi…" at bounding box center [466, 270] width 920 height 448
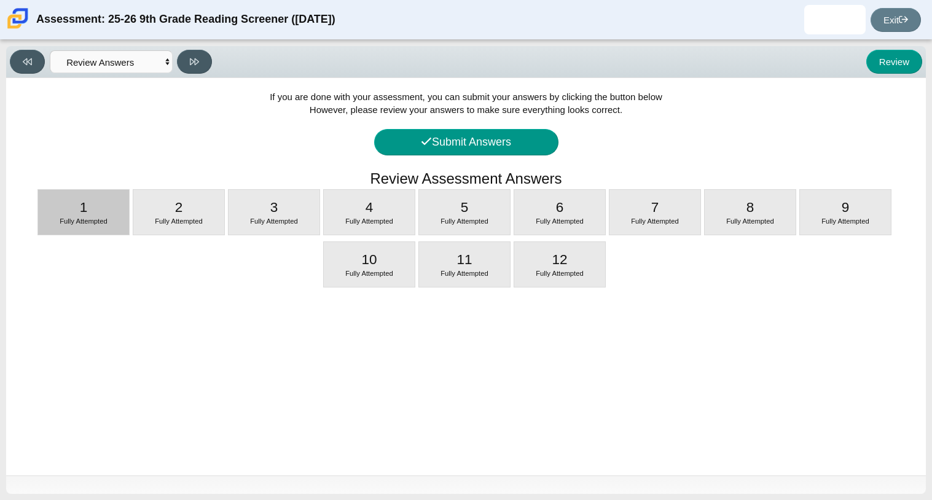
click at [96, 196] on div "1 Fully Attempted" at bounding box center [83, 212] width 91 height 45
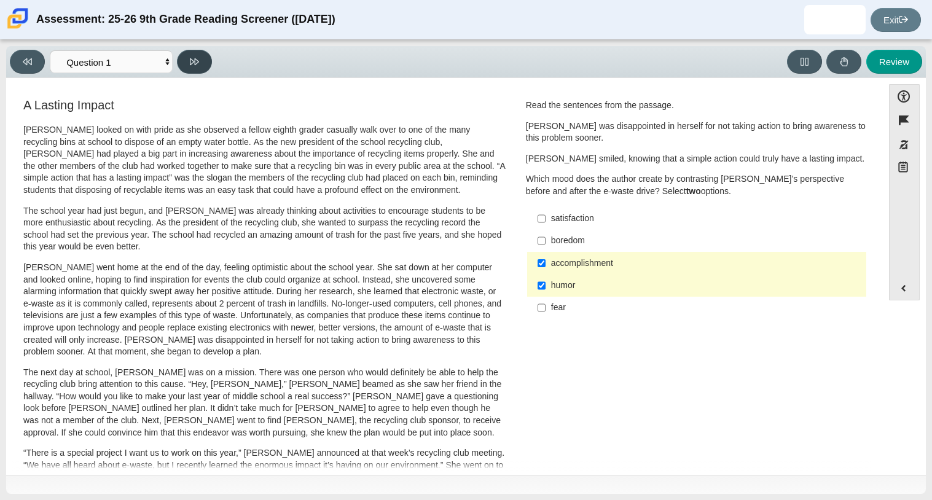
click at [184, 60] on button at bounding box center [194, 62] width 35 height 24
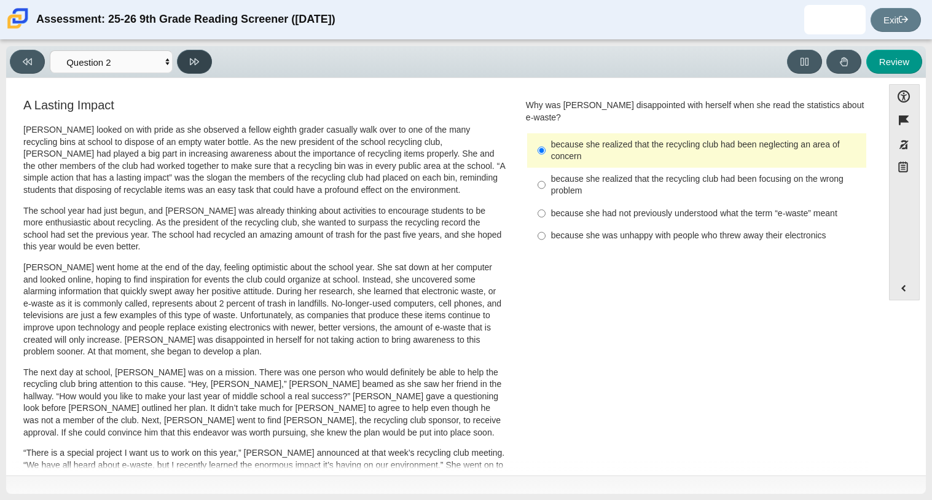
click at [184, 60] on button at bounding box center [194, 62] width 35 height 24
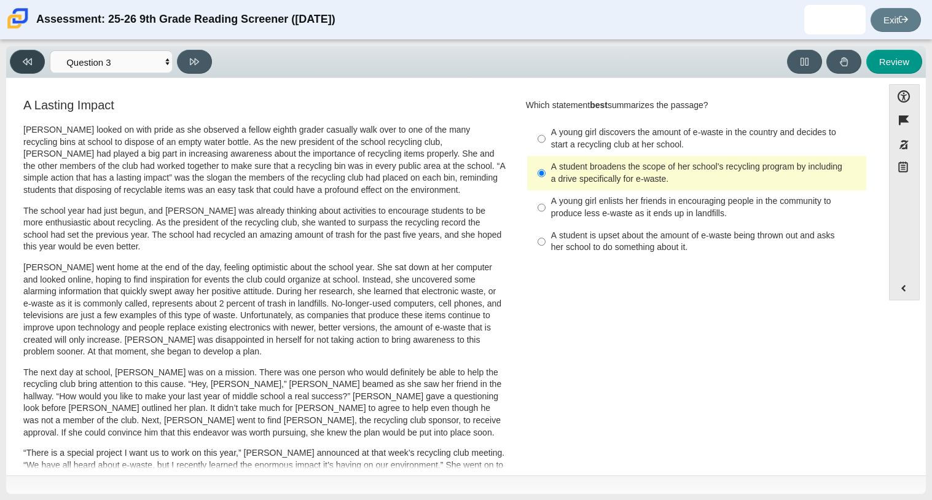
click at [31, 61] on icon at bounding box center [27, 61] width 9 height 7
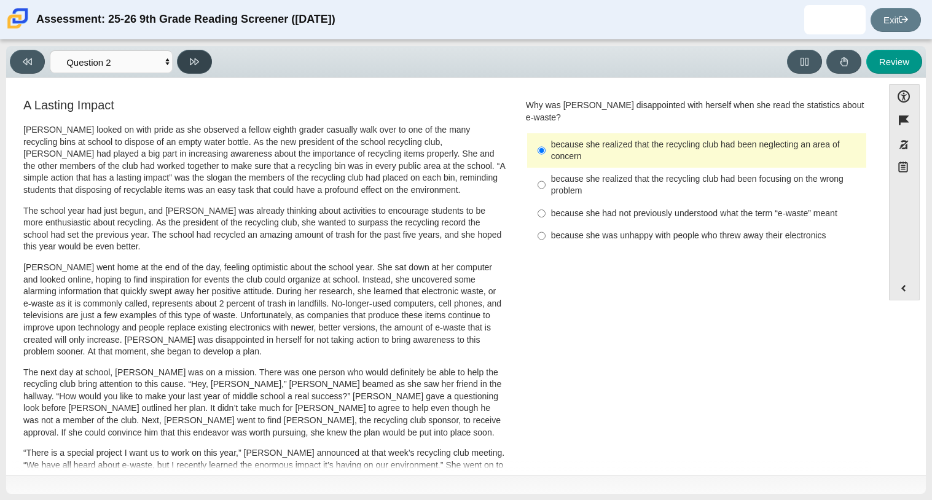
click at [190, 66] on button at bounding box center [194, 62] width 35 height 24
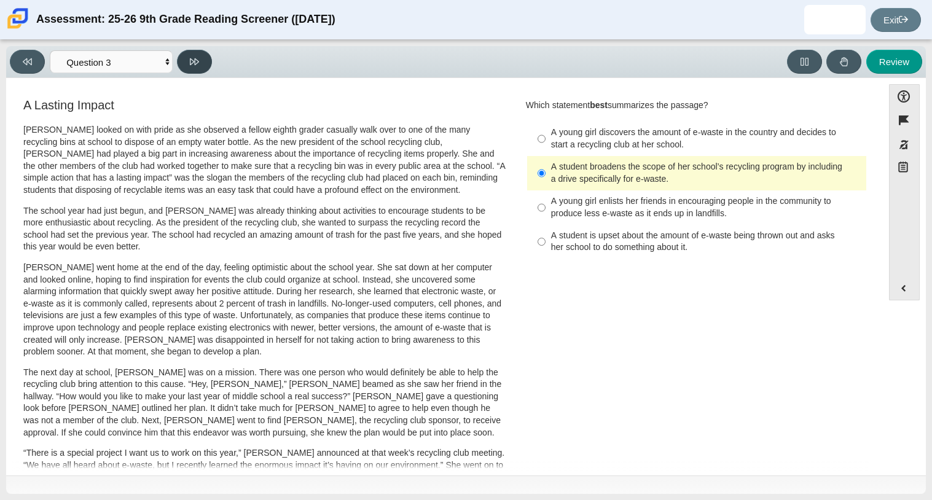
click at [190, 66] on button at bounding box center [194, 62] width 35 height 24
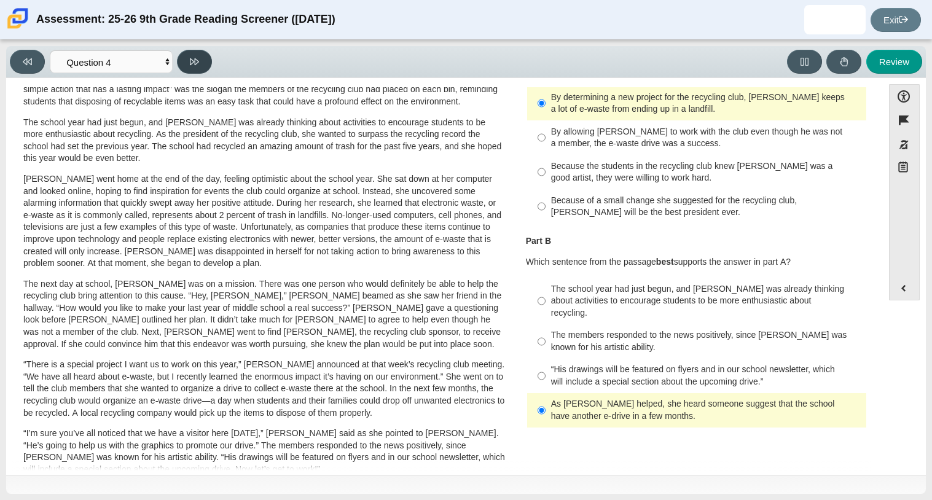
click at [190, 66] on button at bounding box center [194, 62] width 35 height 24
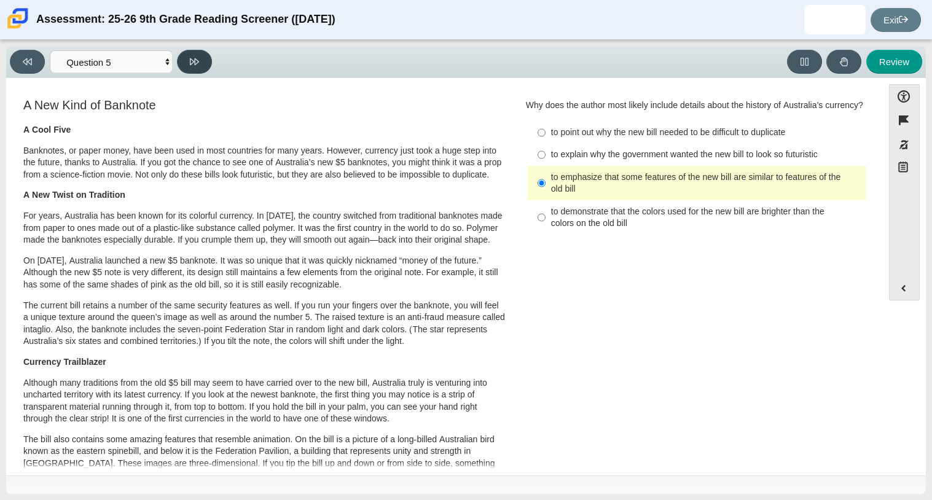
click at [190, 66] on button at bounding box center [194, 62] width 35 height 24
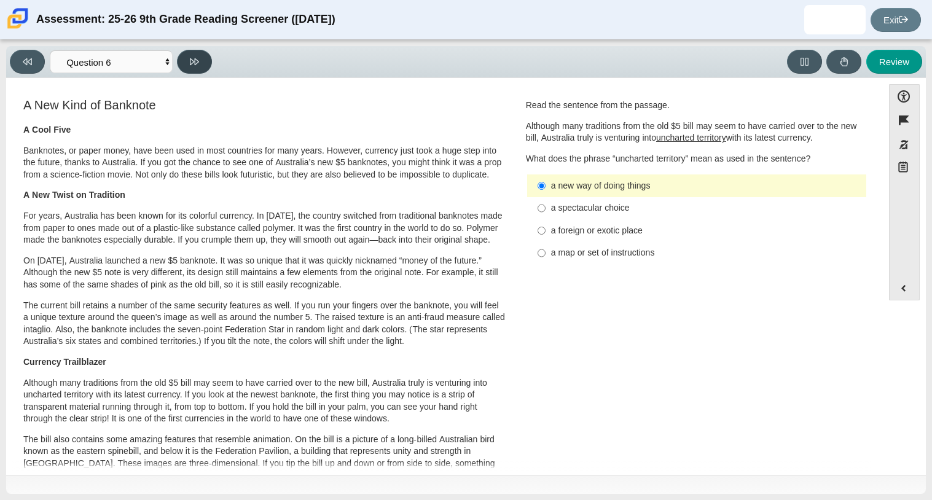
click at [190, 66] on button at bounding box center [194, 62] width 35 height 24
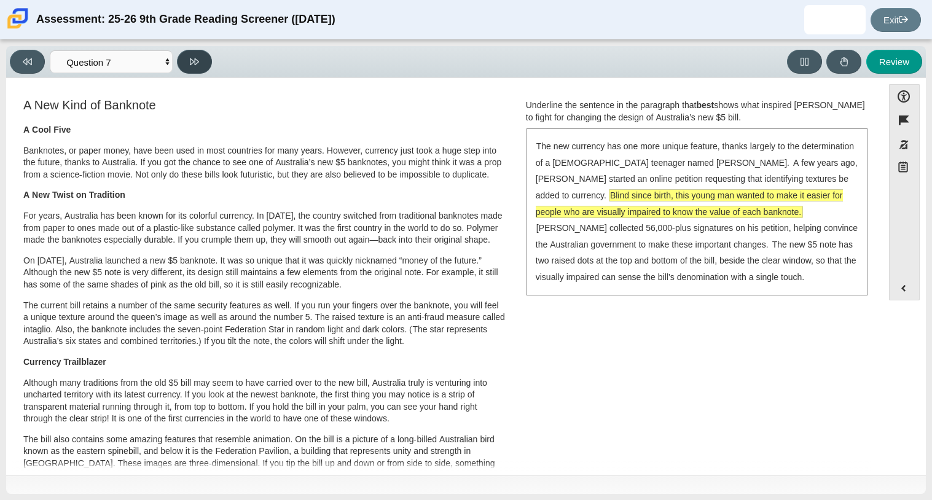
click at [190, 66] on button at bounding box center [194, 62] width 35 height 24
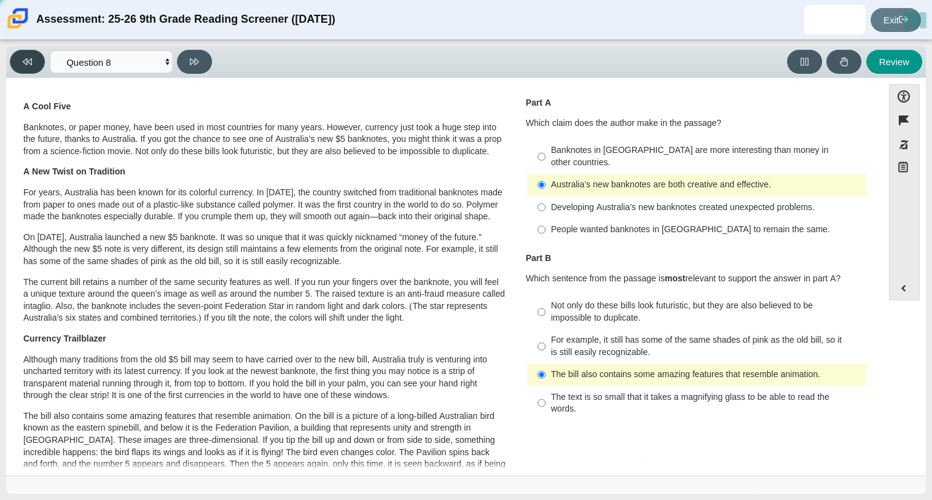
click at [35, 63] on button at bounding box center [27, 62] width 35 height 24
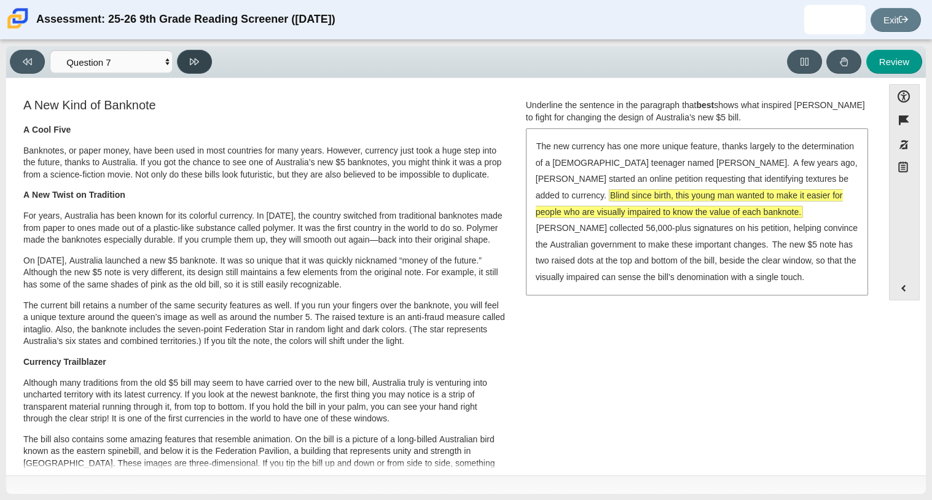
click at [198, 66] on button at bounding box center [194, 62] width 35 height 24
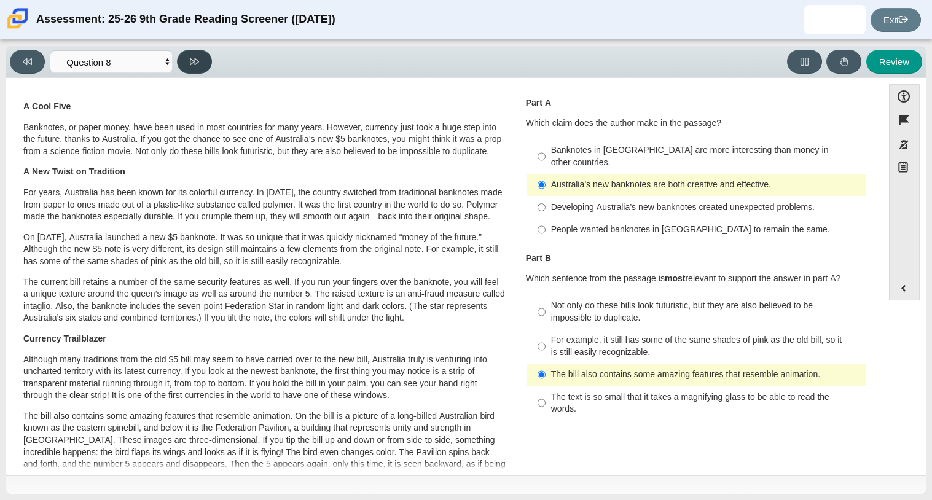
click at [198, 66] on button at bounding box center [194, 62] width 35 height 24
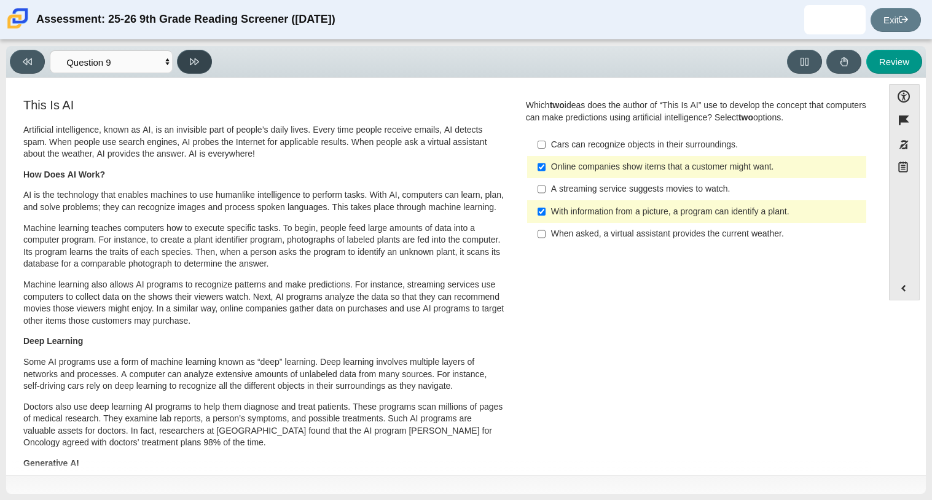
click at [198, 66] on button at bounding box center [194, 62] width 35 height 24
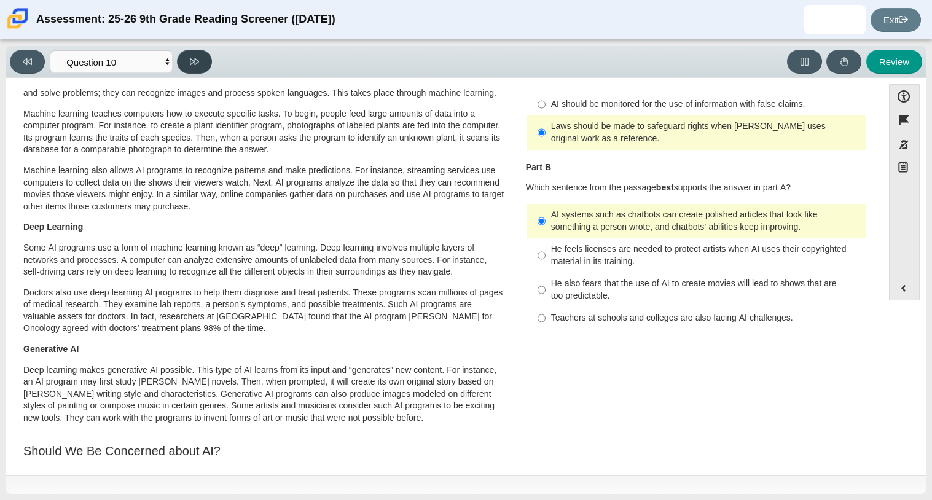
click at [198, 66] on button at bounding box center [194, 62] width 35 height 24
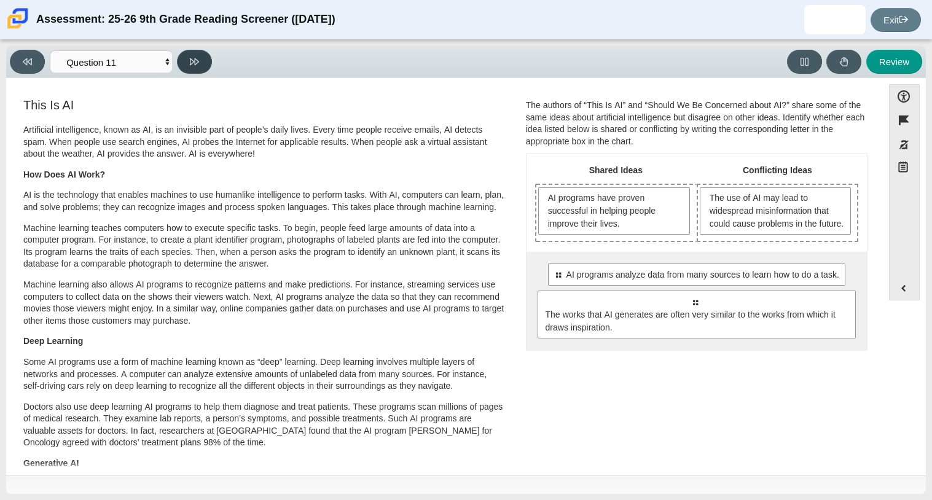
click at [198, 66] on button at bounding box center [194, 62] width 35 height 24
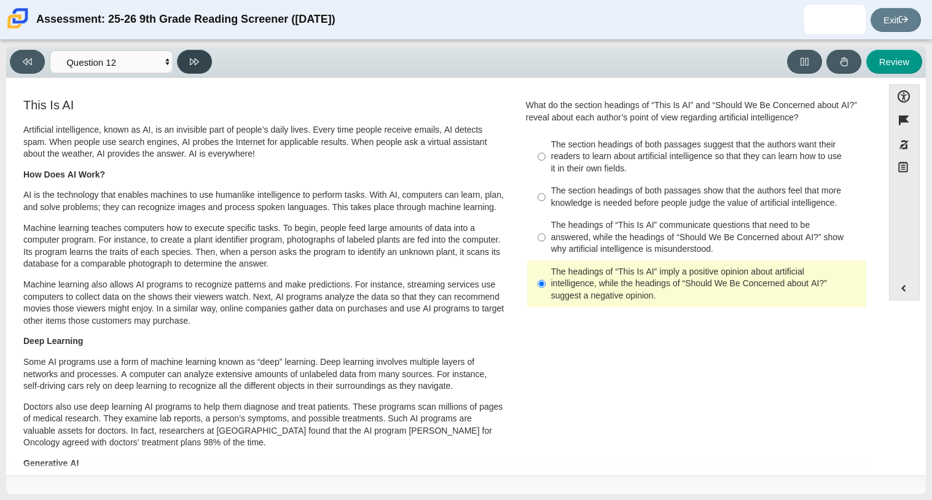
click at [198, 66] on button at bounding box center [194, 62] width 35 height 24
select select "review"
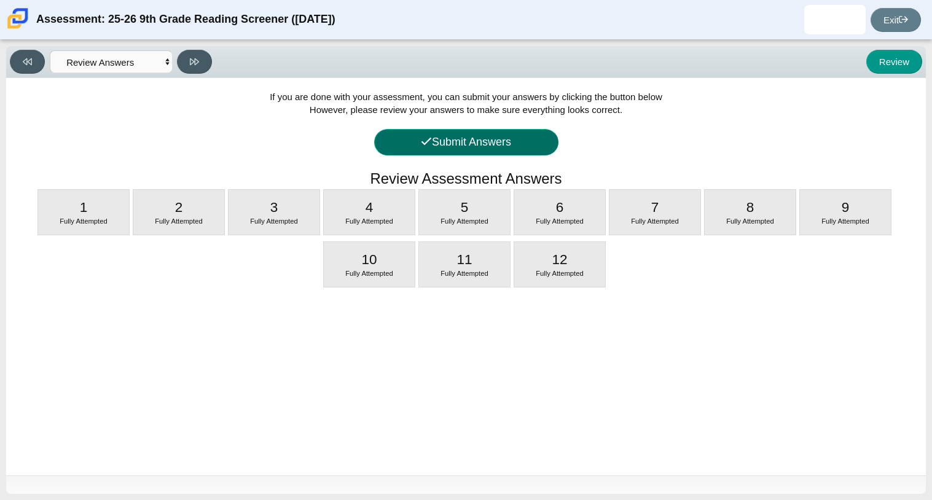
click at [505, 142] on button "Submit Answers" at bounding box center [466, 142] width 184 height 26
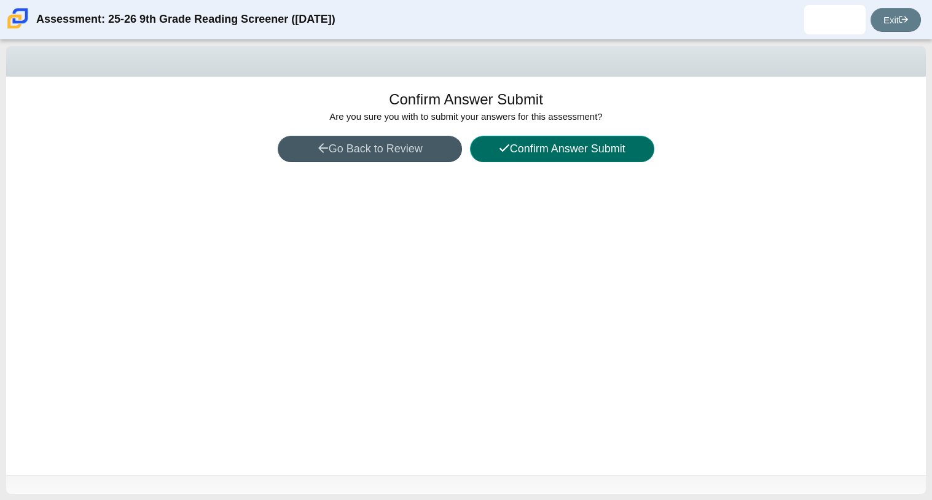
click at [537, 146] on button "Confirm Answer Submit" at bounding box center [562, 149] width 184 height 26
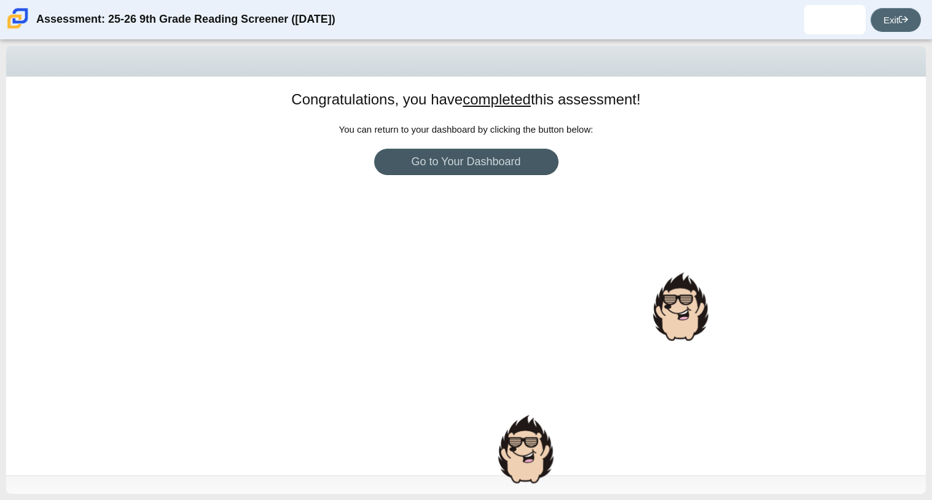
click at [886, 18] on link "Exit" at bounding box center [896, 20] width 50 height 24
